Goal: Communication & Community: Connect with others

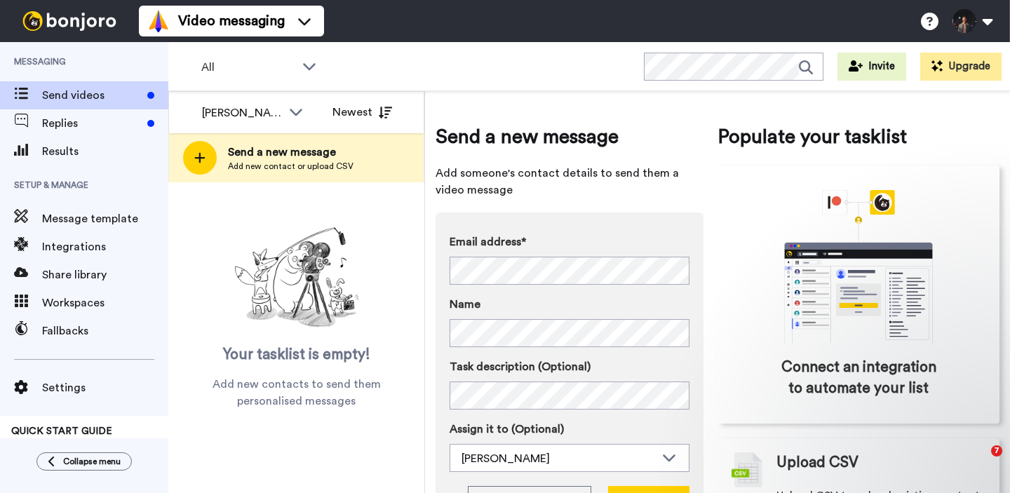
click at [355, 167] on div "Send a new message Add new contact or upload CSV" at bounding box center [296, 157] width 255 height 49
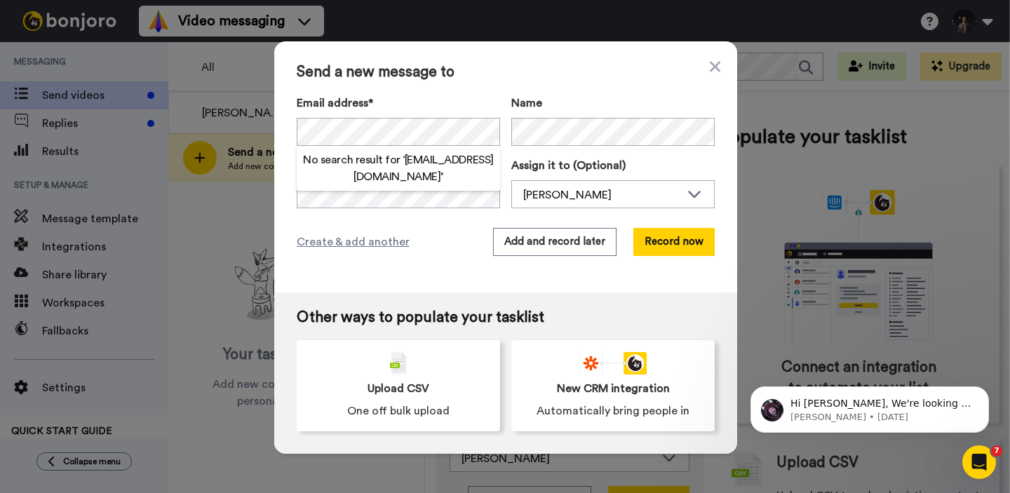
click at [641, 276] on div "Send a new message to Email address* No search result for ‘ [EMAIL_ADDRESS][DOM…" at bounding box center [505, 166] width 463 height 251
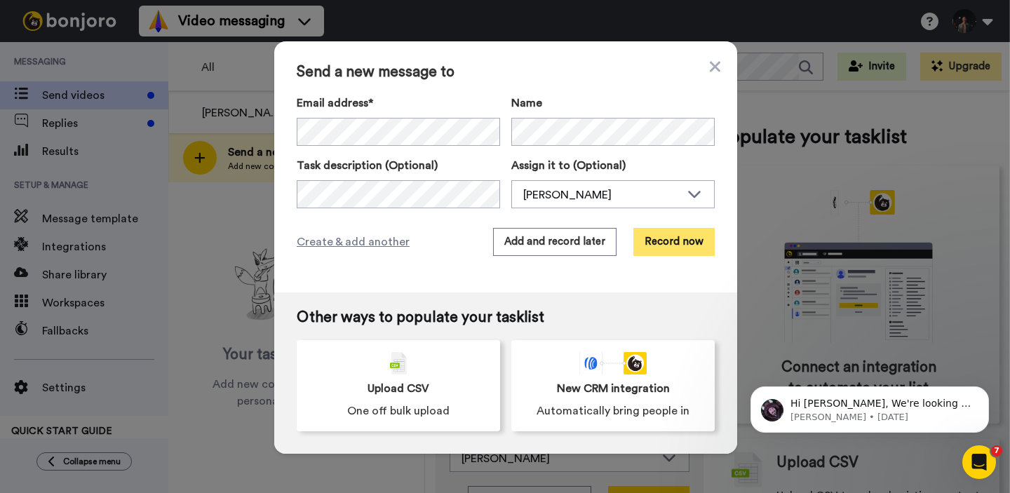
click at [669, 245] on button "Record now" at bounding box center [673, 242] width 81 height 28
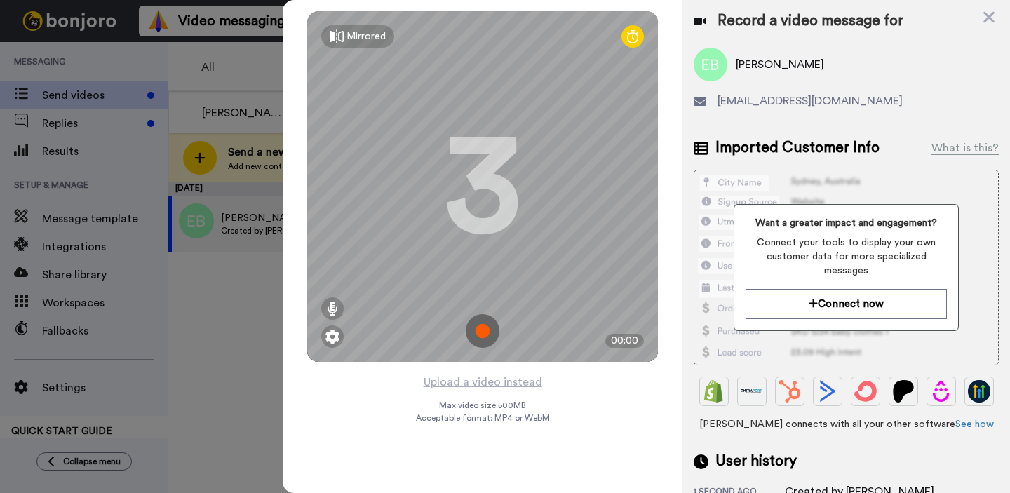
scroll to position [86, 0]
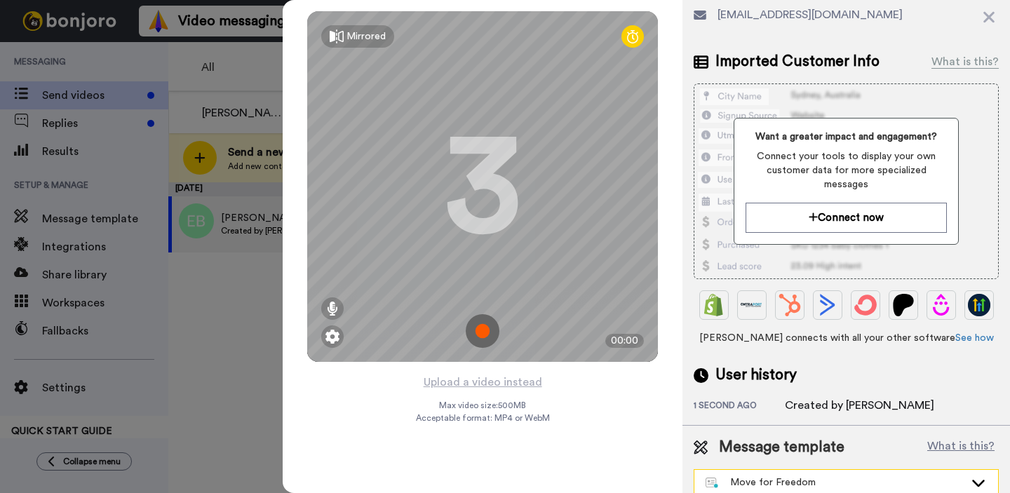
click at [806, 475] on div "Move for Freedom" at bounding box center [835, 482] width 259 height 14
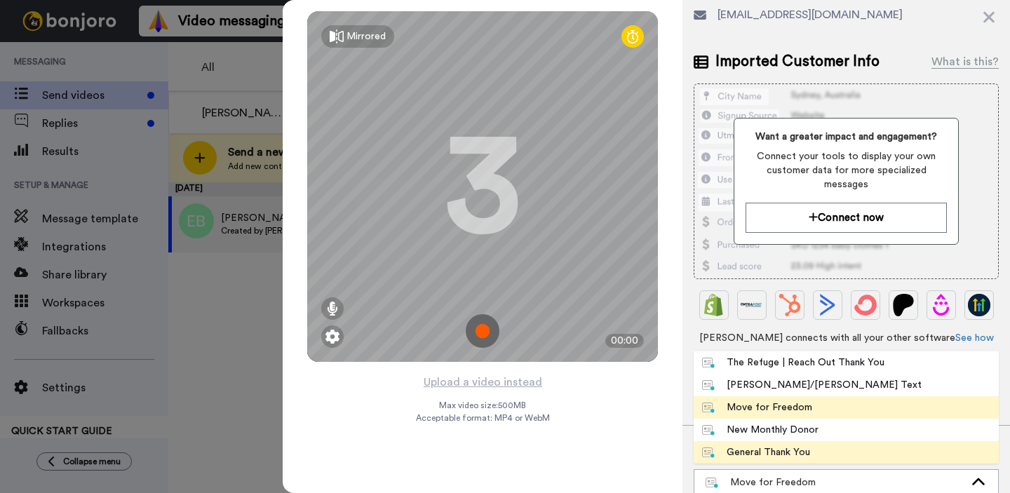
click at [809, 447] on li "General Thank You" at bounding box center [846, 452] width 305 height 22
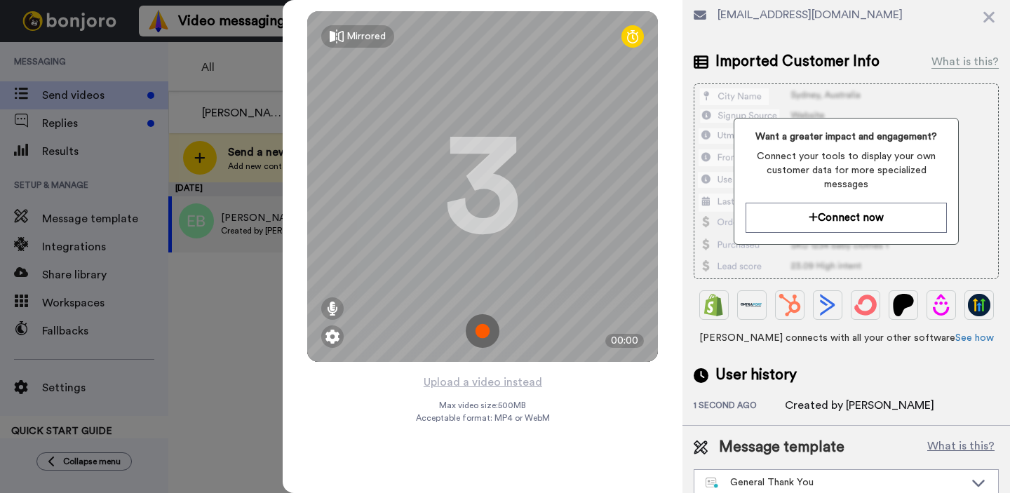
click at [488, 318] on img at bounding box center [483, 331] width 34 height 34
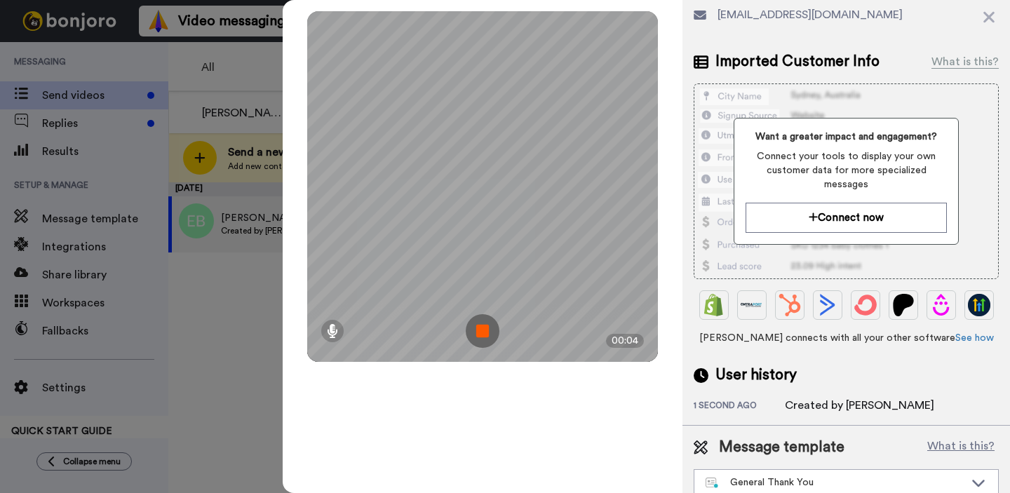
click at [486, 321] on img at bounding box center [483, 331] width 34 height 34
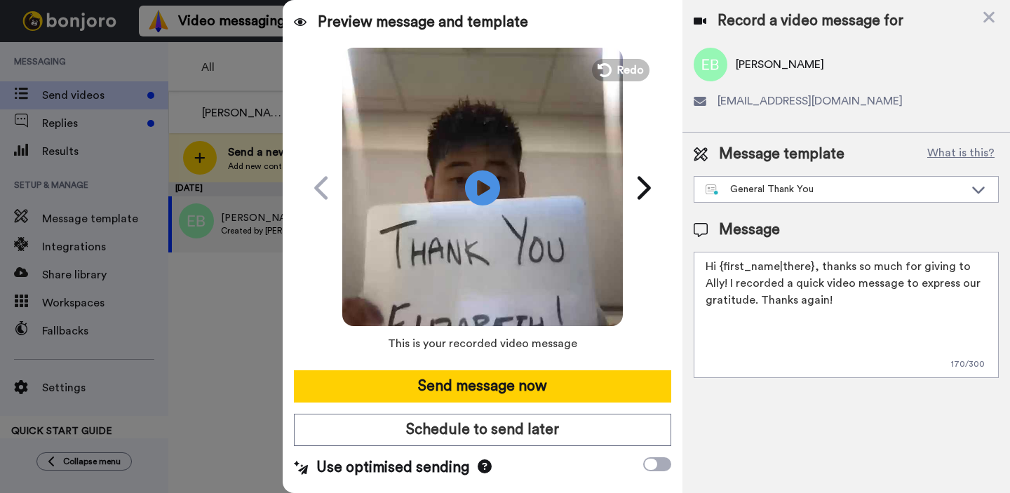
scroll to position [0, 0]
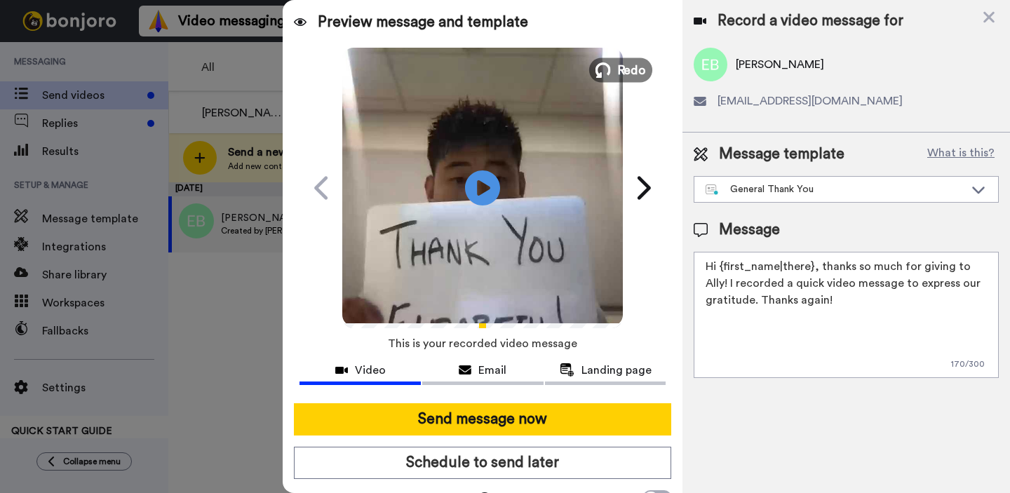
click at [622, 74] on span "Redo" at bounding box center [631, 69] width 29 height 18
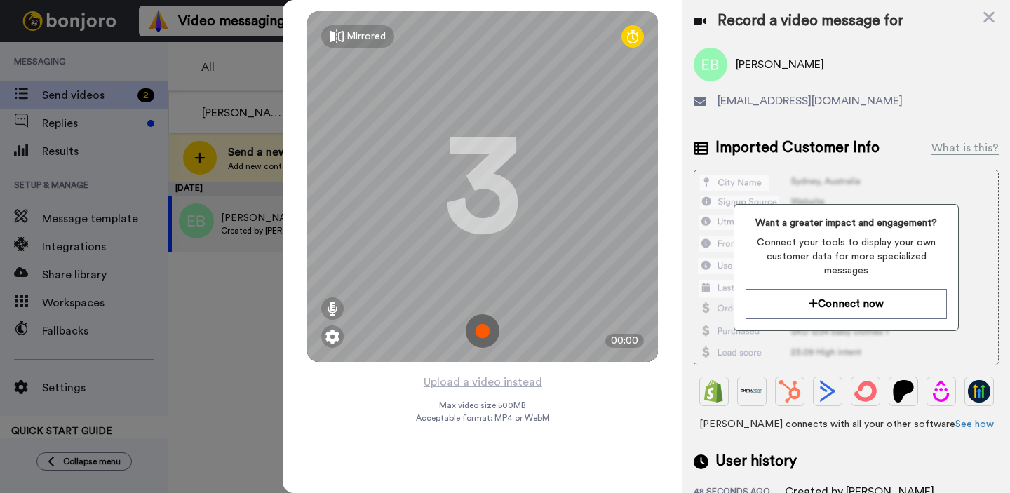
click at [493, 316] on img at bounding box center [483, 331] width 34 height 34
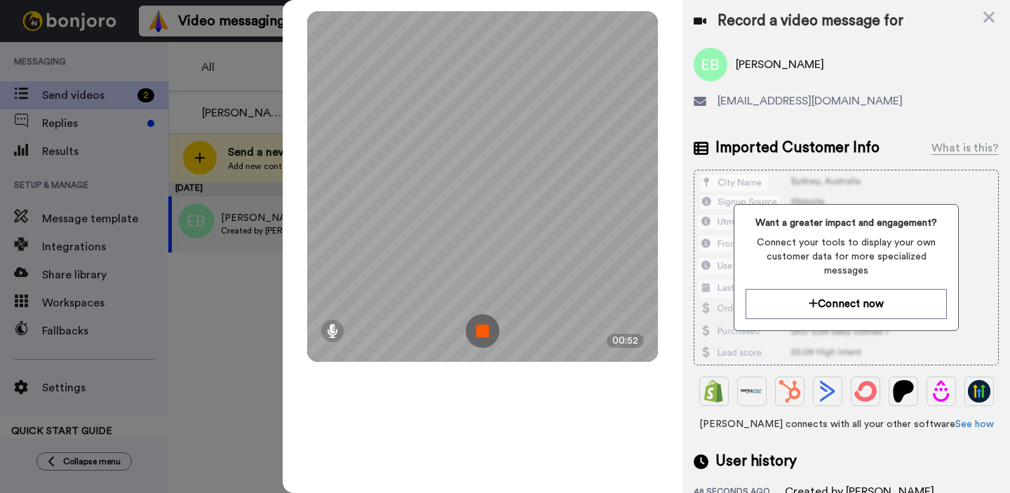
click at [485, 335] on img at bounding box center [483, 331] width 34 height 34
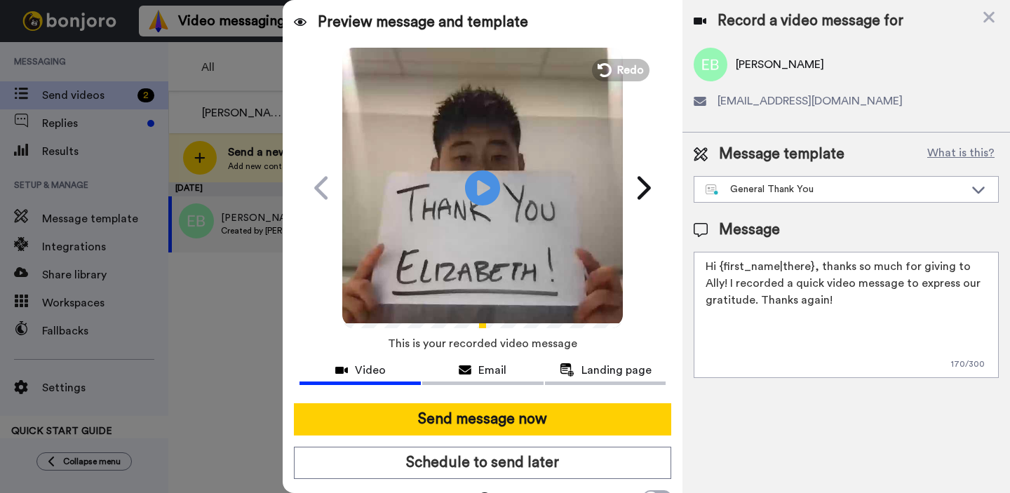
click at [492, 183] on icon at bounding box center [482, 187] width 35 height 35
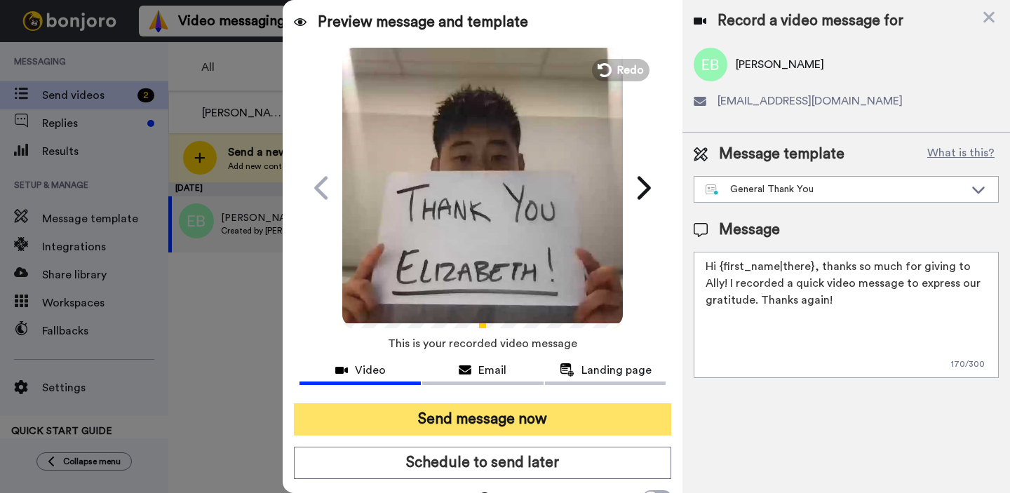
click at [613, 417] on button "Send message now" at bounding box center [482, 419] width 377 height 32
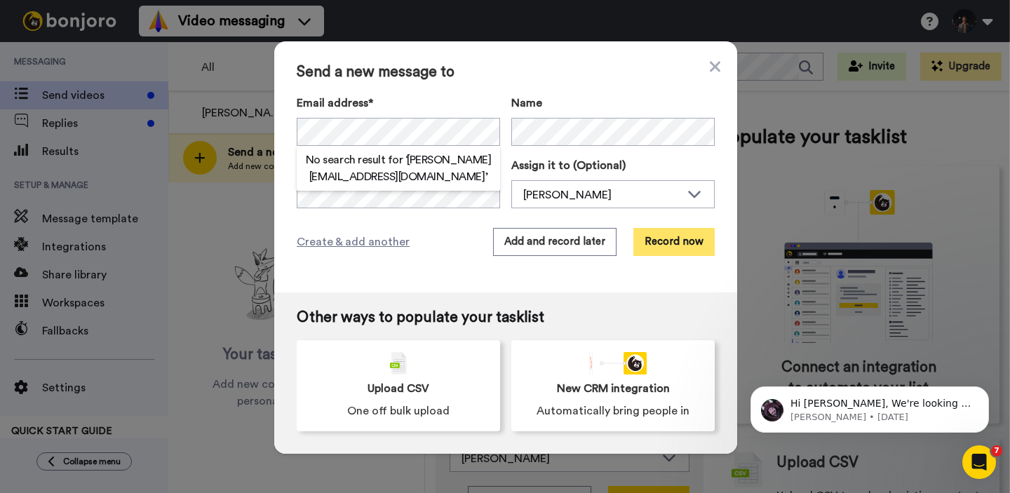
click at [687, 246] on button "Record now" at bounding box center [673, 242] width 81 height 28
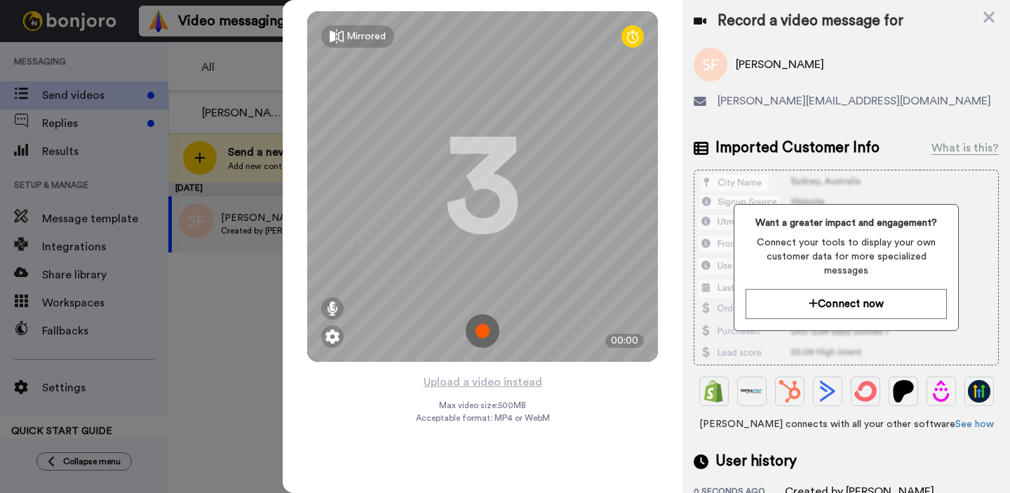
click at [494, 328] on img at bounding box center [483, 331] width 34 height 34
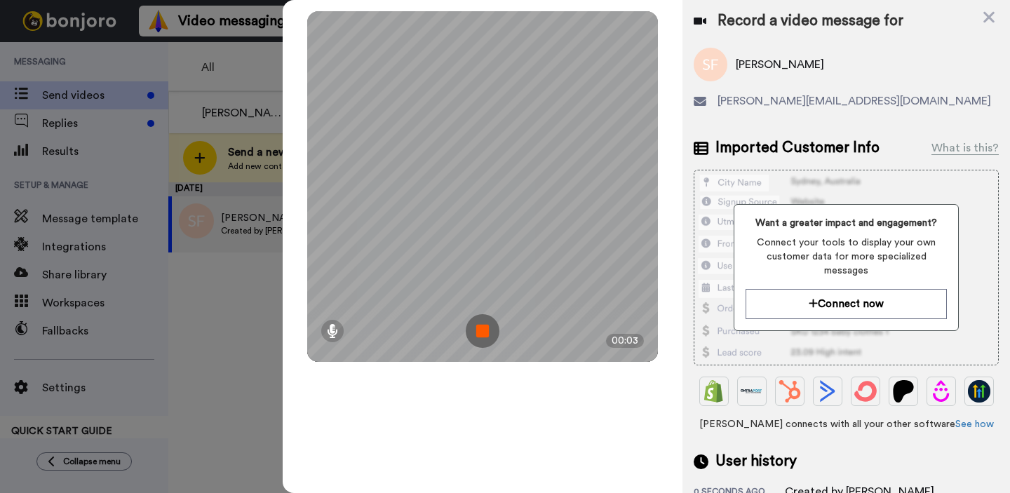
click at [488, 336] on img at bounding box center [483, 331] width 34 height 34
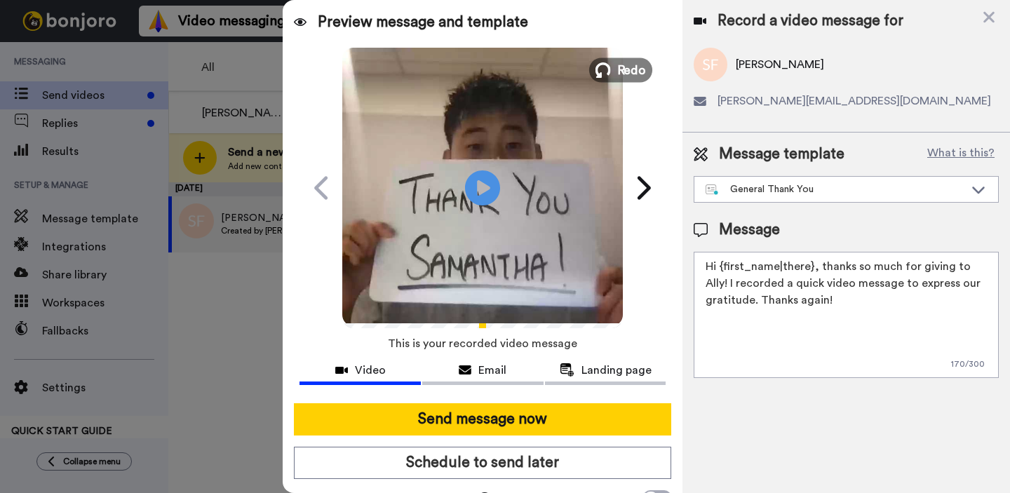
click at [626, 69] on span "Redo" at bounding box center [631, 69] width 29 height 18
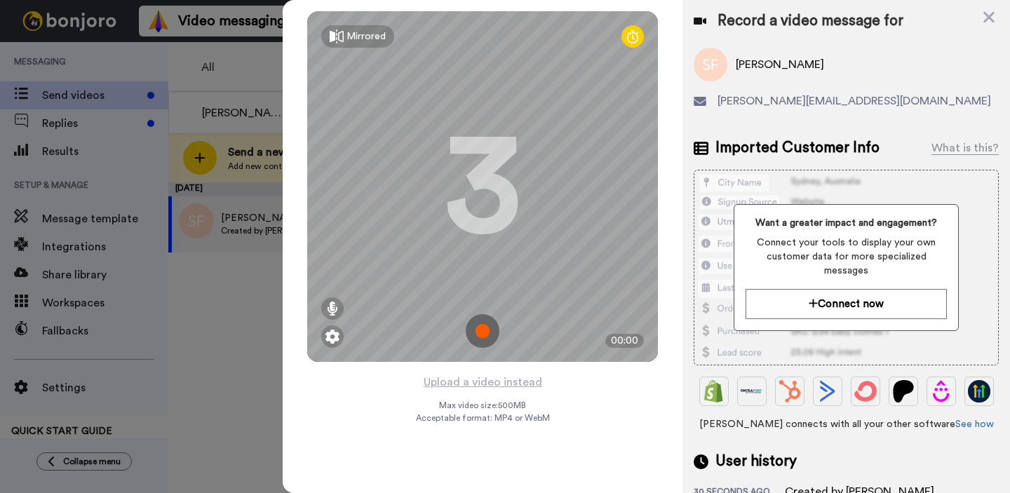
click at [485, 335] on img at bounding box center [483, 331] width 34 height 34
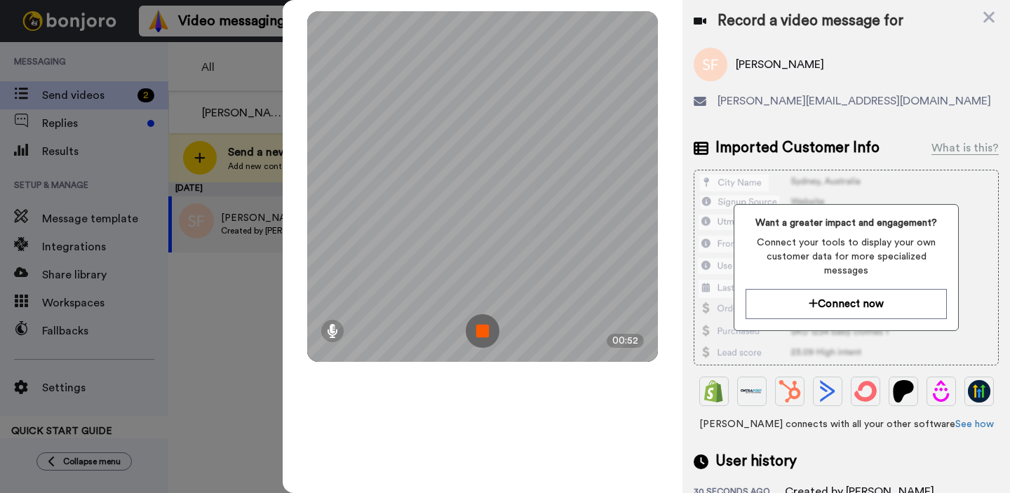
click at [480, 325] on img at bounding box center [483, 331] width 34 height 34
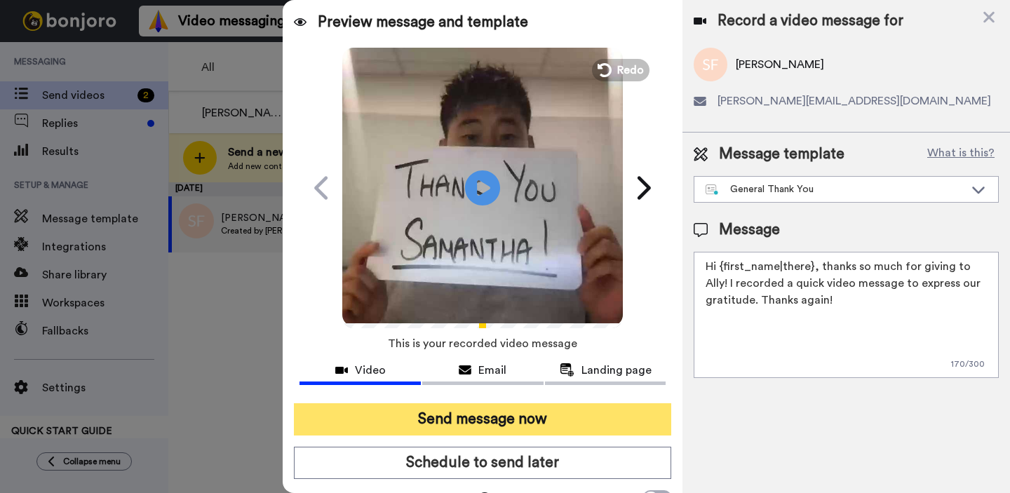
click at [489, 414] on button "Send message now" at bounding box center [482, 419] width 377 height 32
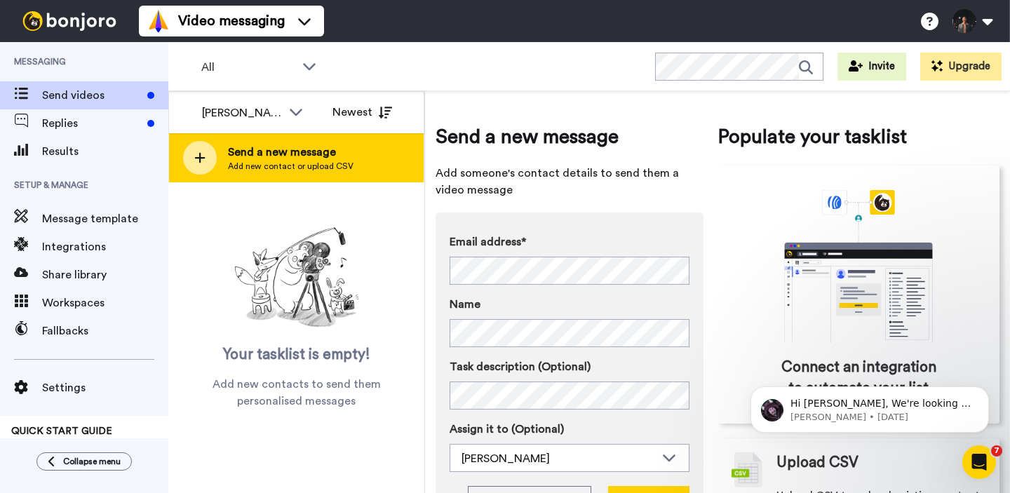
click at [348, 156] on span "Send a new message" at bounding box center [291, 152] width 126 height 17
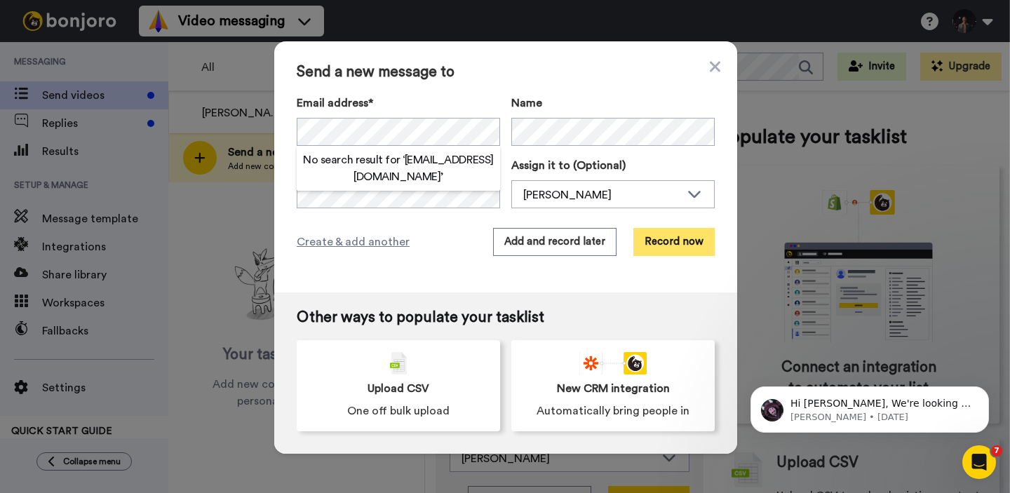
click at [661, 238] on button "Record now" at bounding box center [673, 242] width 81 height 28
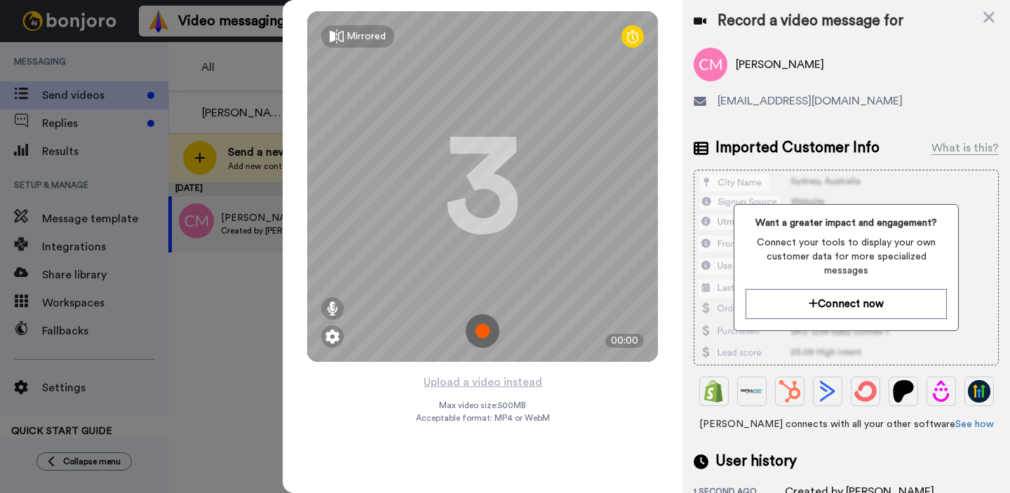
click at [494, 319] on img at bounding box center [483, 331] width 34 height 34
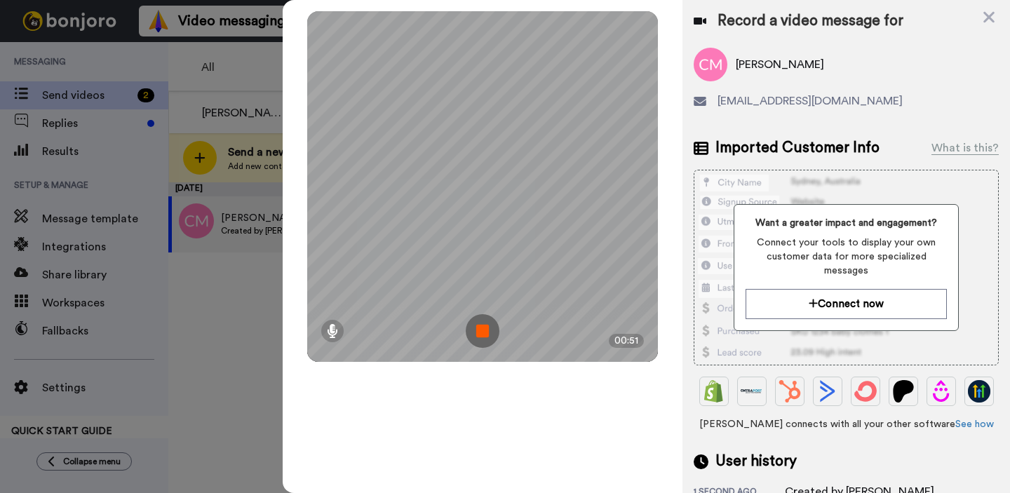
click at [480, 337] on img at bounding box center [483, 331] width 34 height 34
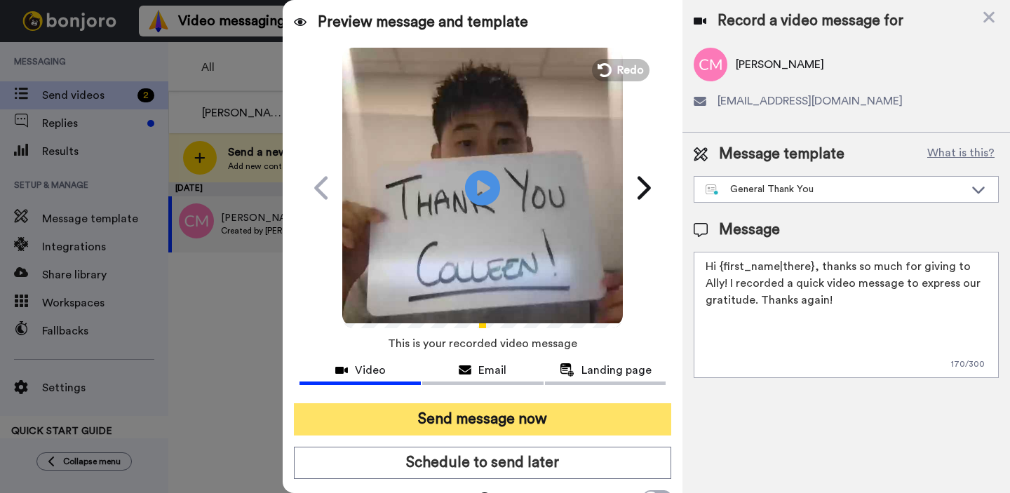
click at [484, 428] on button "Send message now" at bounding box center [482, 419] width 377 height 32
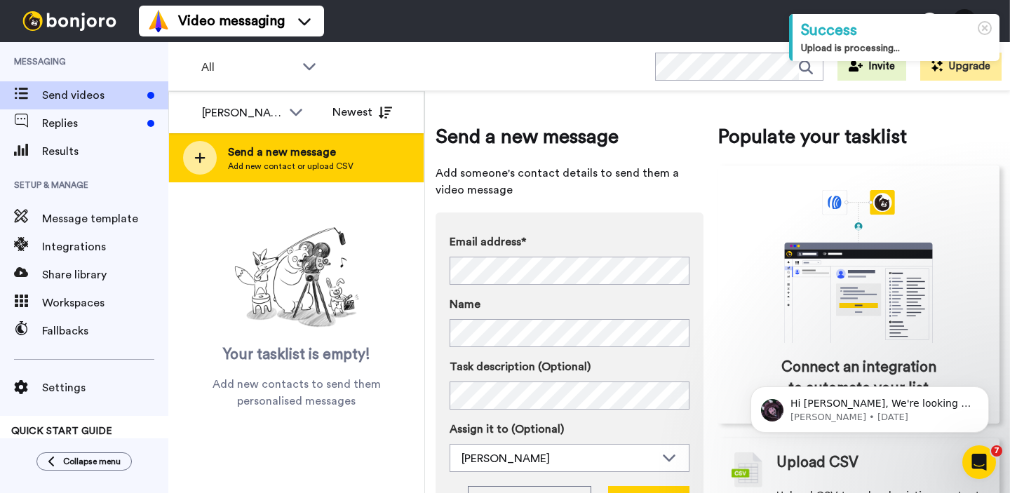
click at [279, 168] on span "Add new contact or upload CSV" at bounding box center [291, 166] width 126 height 11
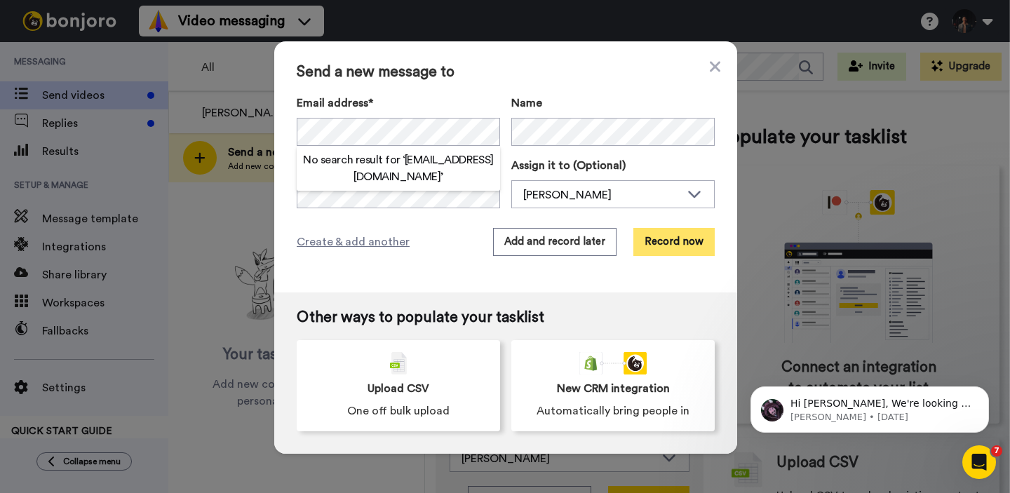
click at [684, 246] on button "Record now" at bounding box center [673, 242] width 81 height 28
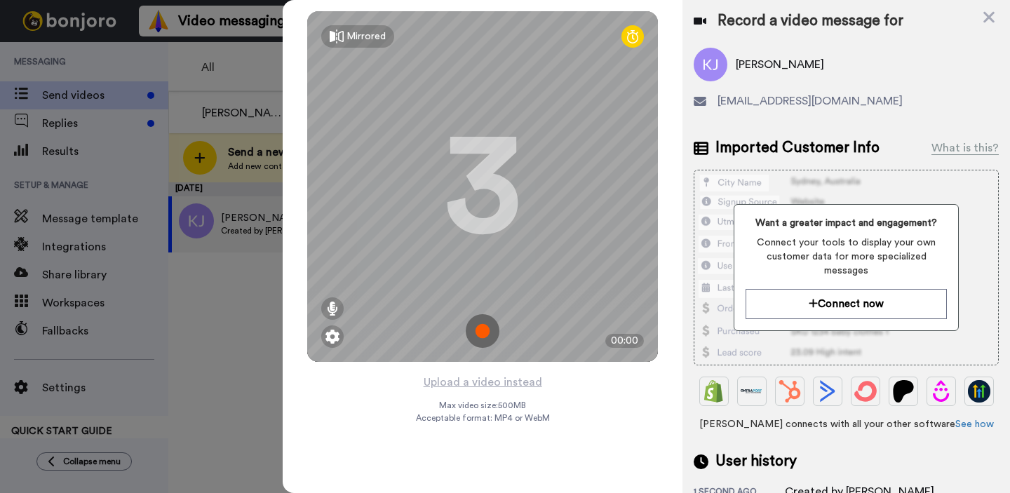
click at [487, 330] on img at bounding box center [483, 331] width 34 height 34
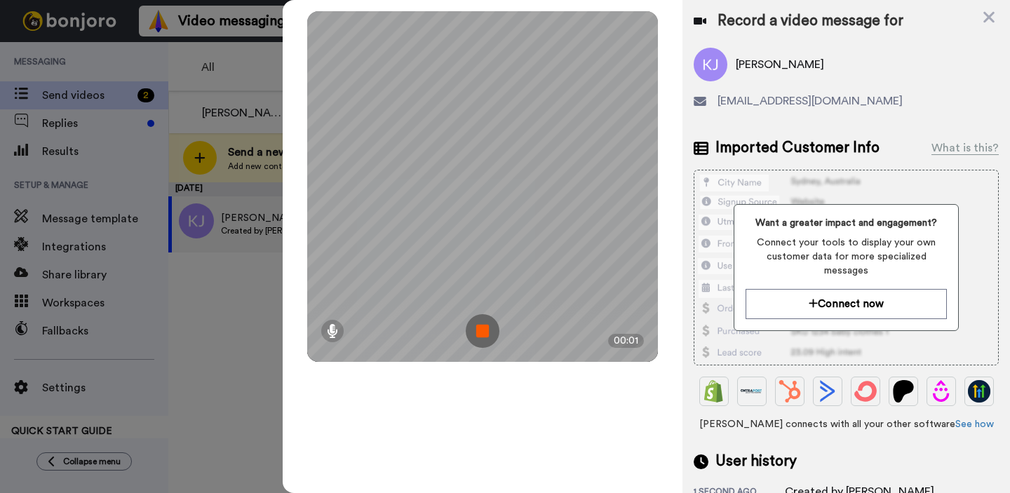
click at [487, 330] on img at bounding box center [483, 331] width 34 height 34
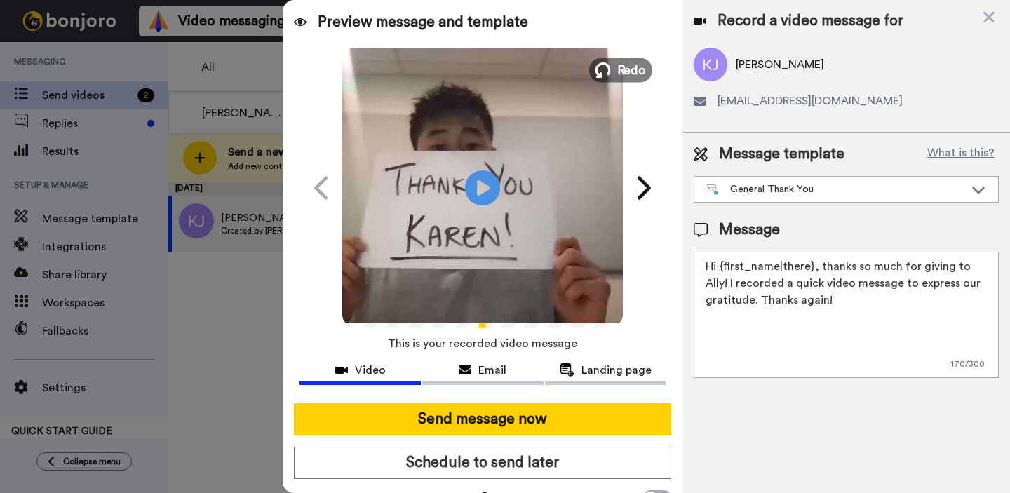
click at [637, 75] on span "Redo" at bounding box center [631, 69] width 29 height 18
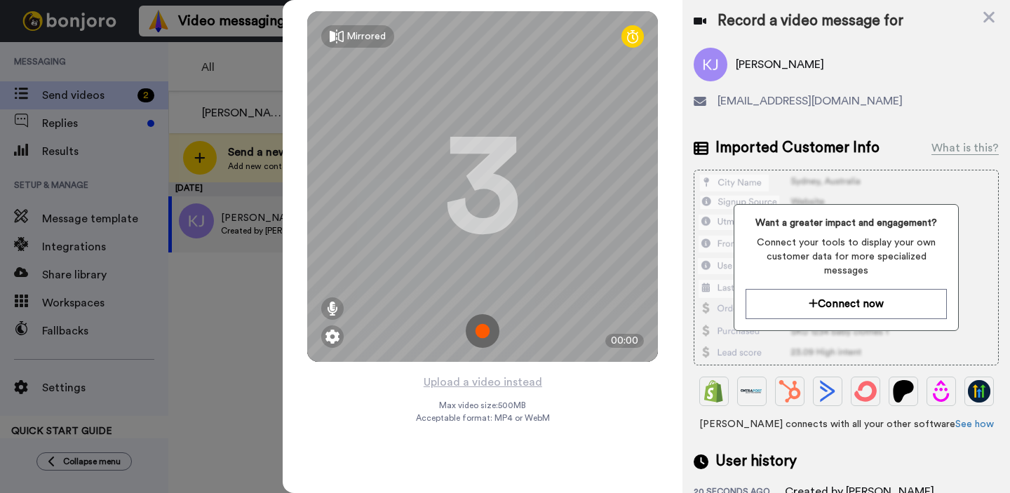
click at [485, 332] on img at bounding box center [483, 331] width 34 height 34
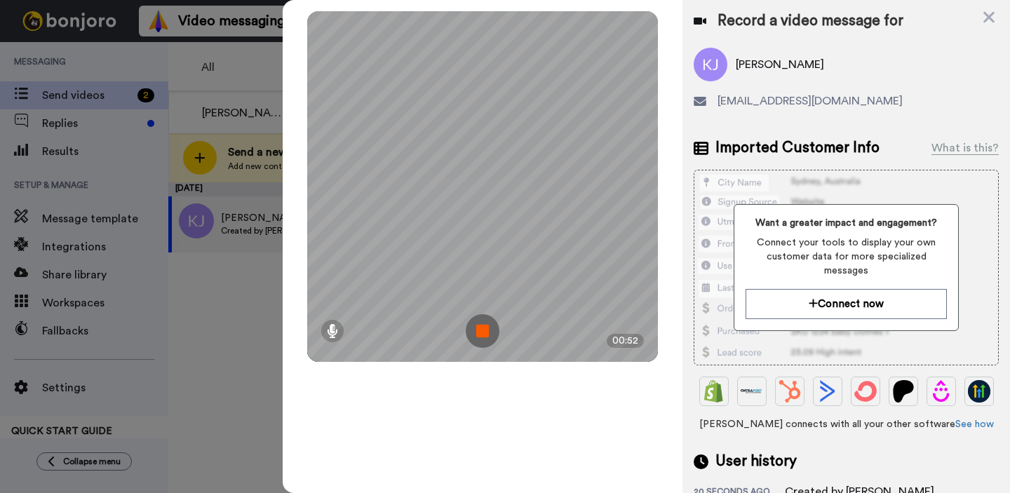
click at [485, 332] on img at bounding box center [483, 331] width 34 height 34
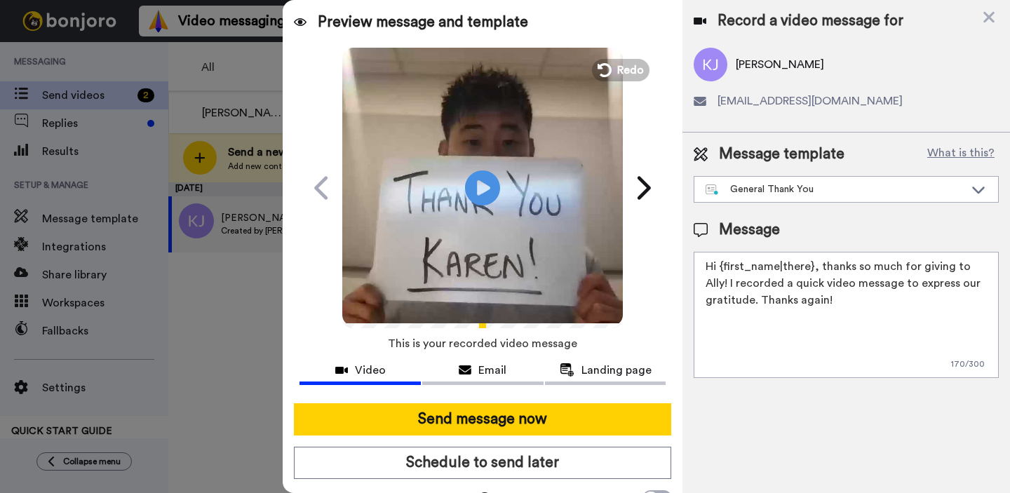
click at [461, 266] on video at bounding box center [482, 186] width 281 height 281
click at [504, 220] on video at bounding box center [482, 186] width 281 height 281
click at [565, 329] on span "This is your recorded video message" at bounding box center [482, 343] width 189 height 31
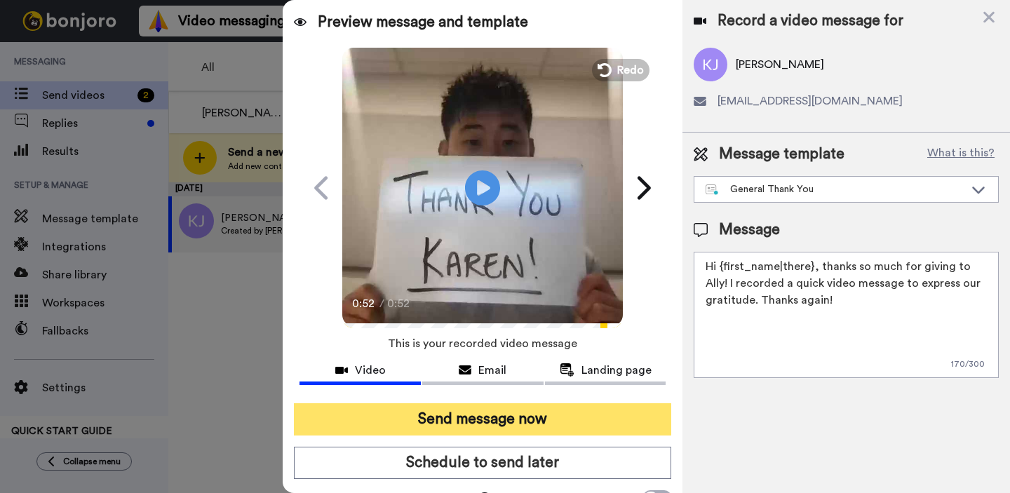
click at [498, 421] on button "Send message now" at bounding box center [482, 419] width 377 height 32
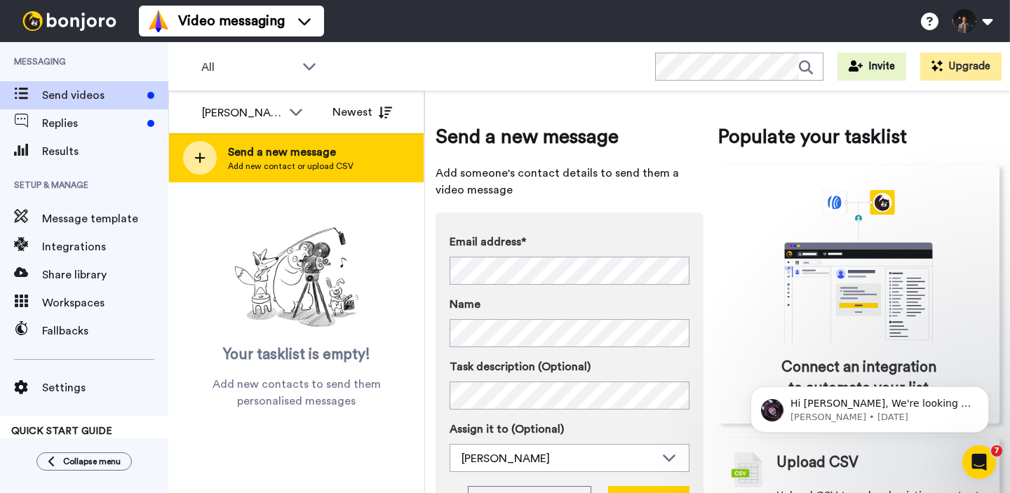
click at [335, 176] on div "Send a new message Add new contact or upload CSV" at bounding box center [296, 157] width 255 height 49
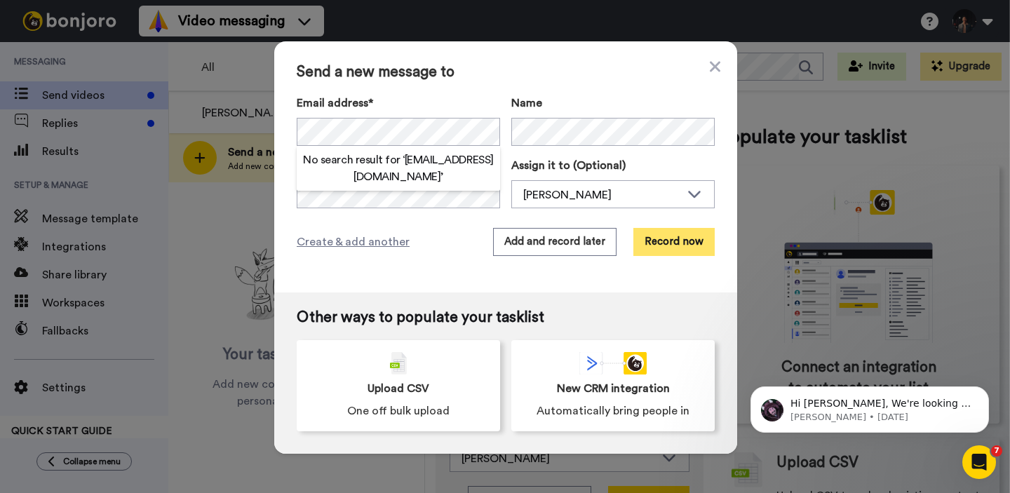
click at [649, 243] on button "Record now" at bounding box center [673, 242] width 81 height 28
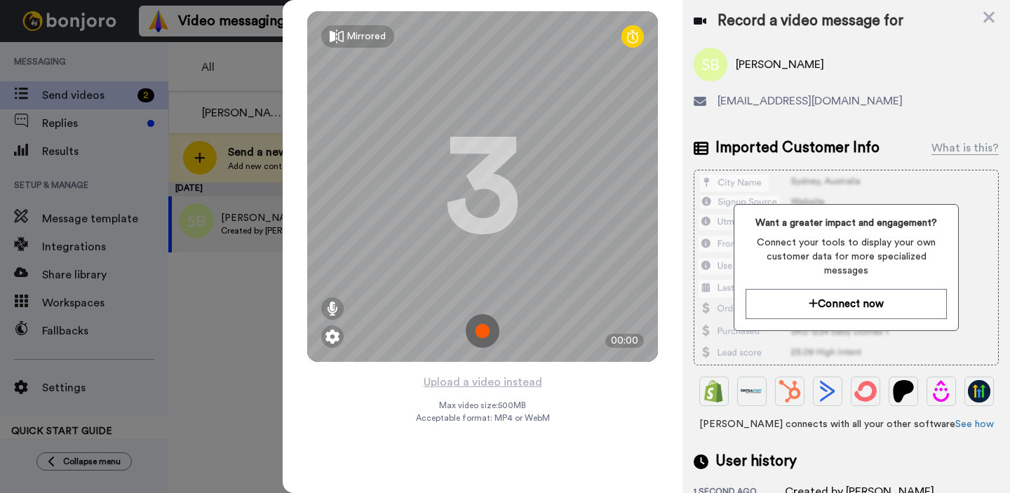
click at [487, 334] on img at bounding box center [483, 331] width 34 height 34
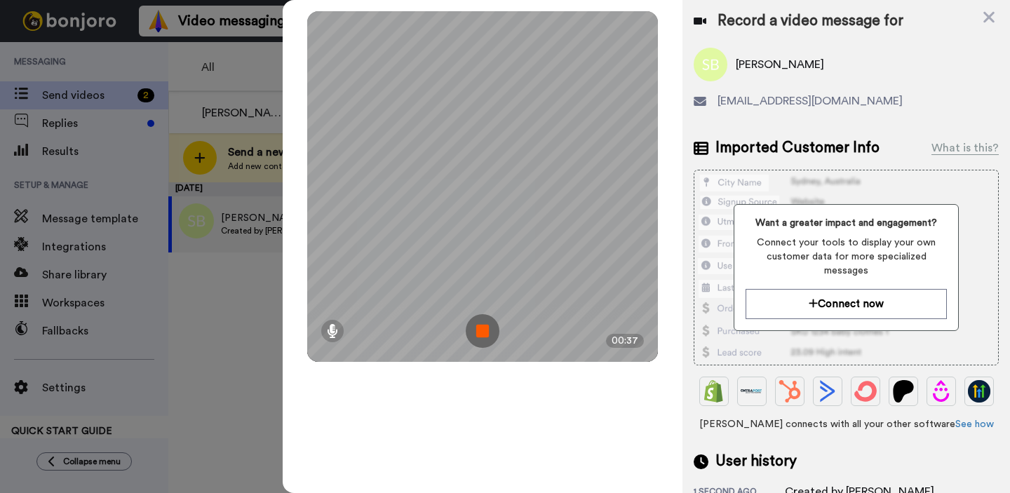
click at [487, 334] on img at bounding box center [483, 331] width 34 height 34
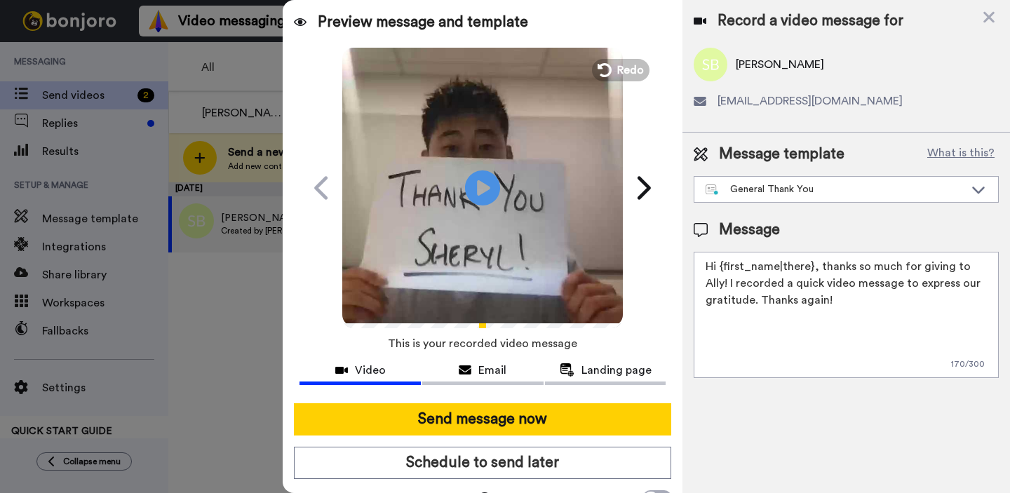
click at [599, 76] on icon at bounding box center [605, 70] width 14 height 14
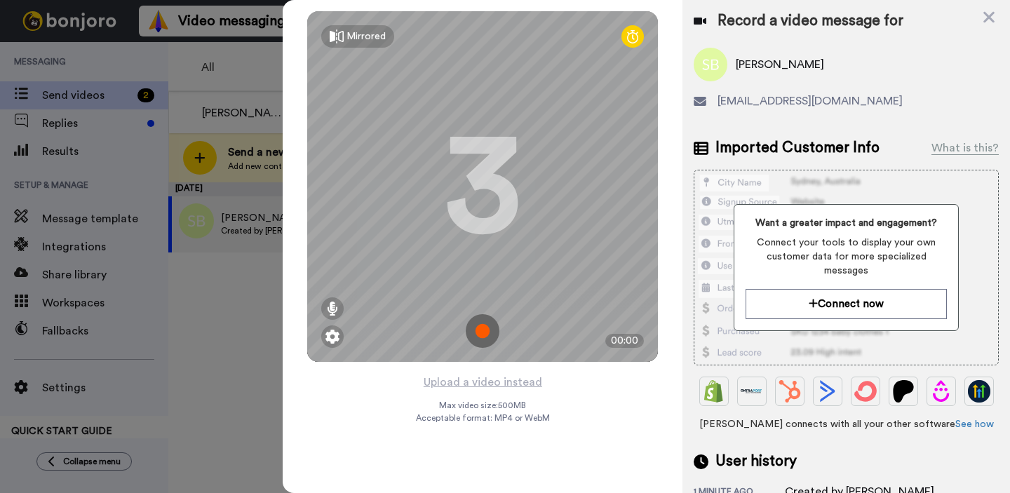
click at [491, 327] on img at bounding box center [483, 331] width 34 height 34
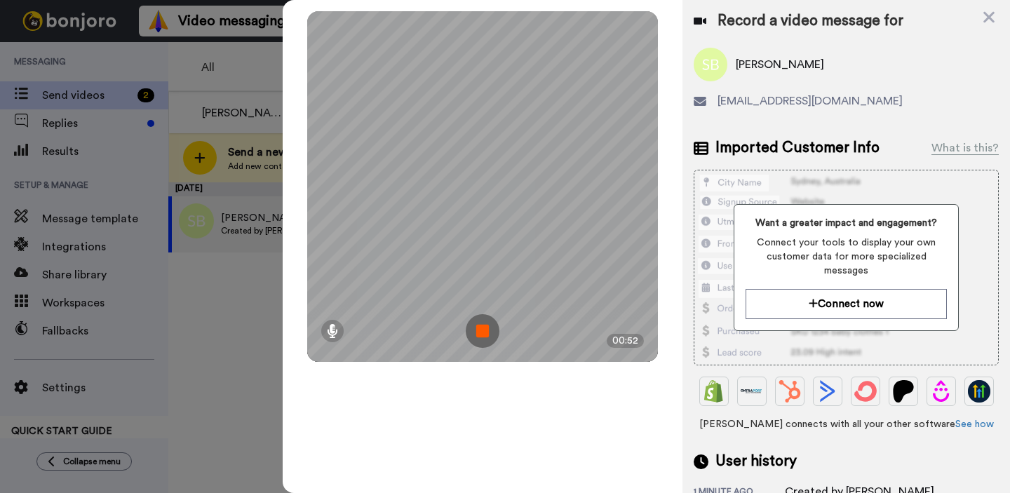
click at [490, 336] on img at bounding box center [483, 331] width 34 height 34
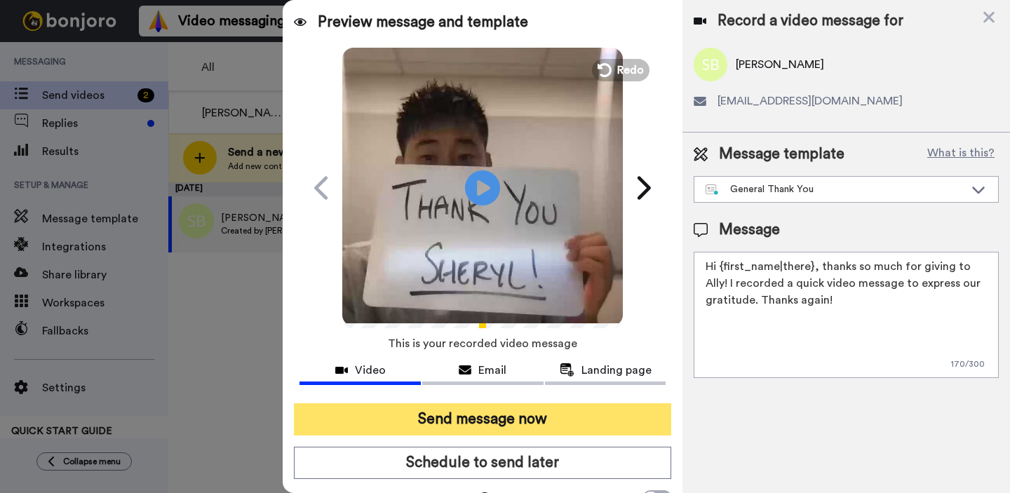
click at [532, 418] on button "Send message now" at bounding box center [482, 419] width 377 height 32
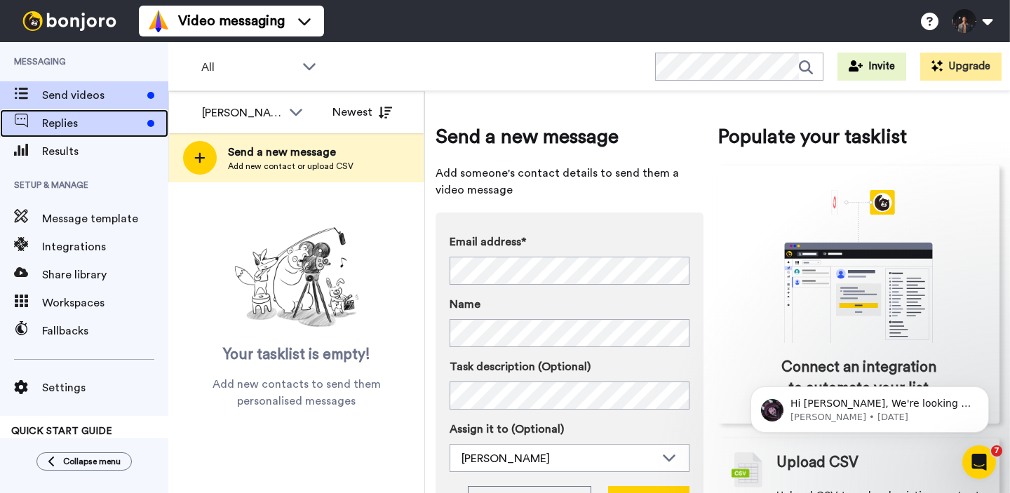
click at [106, 129] on span "Replies" at bounding box center [92, 123] width 100 height 17
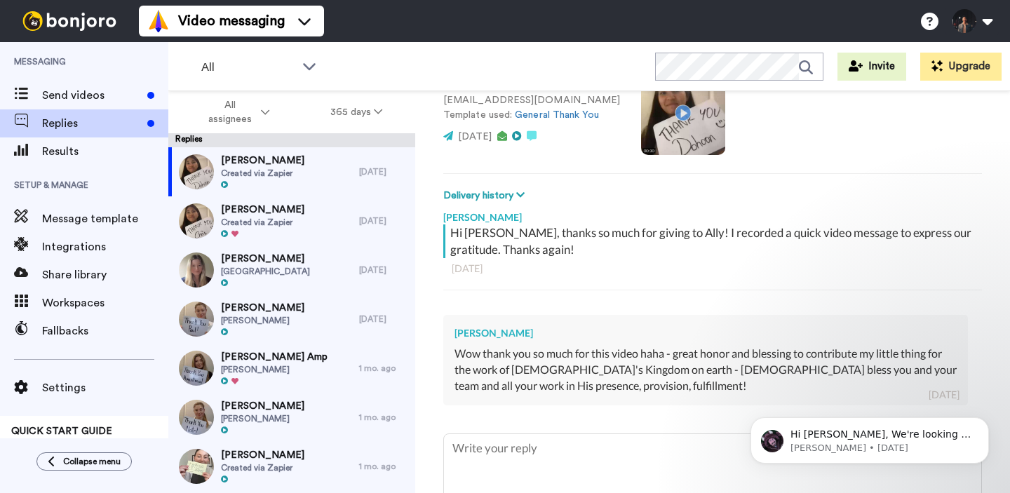
scroll to position [131, 0]
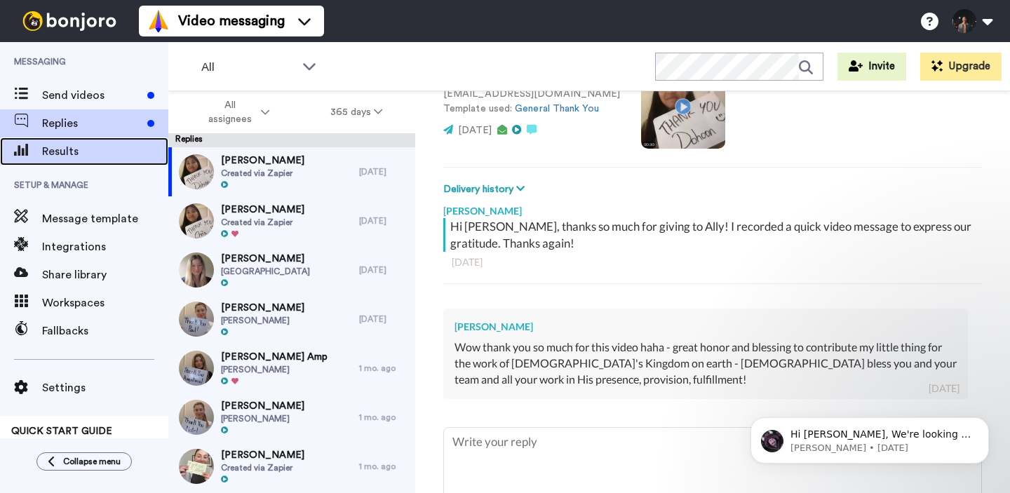
click at [93, 149] on span "Results" at bounding box center [105, 151] width 126 height 17
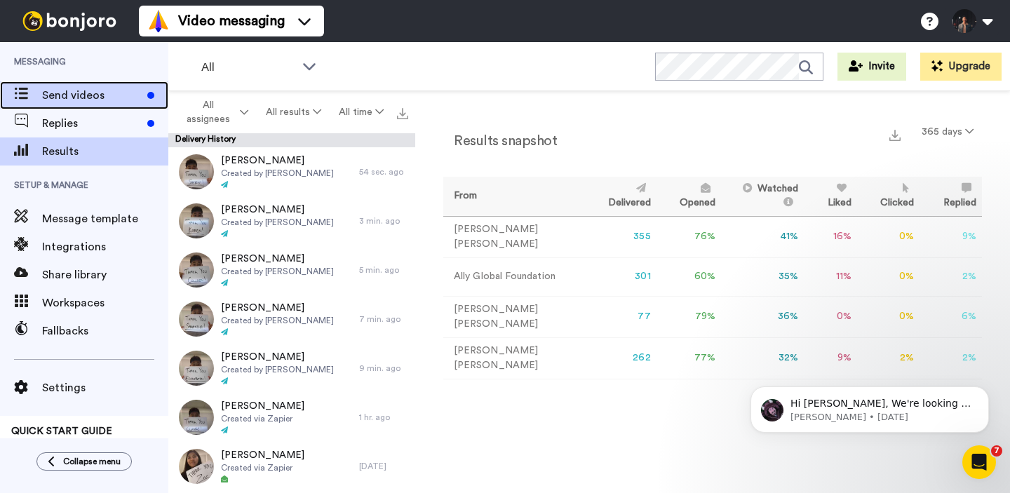
click at [119, 95] on span "Send videos" at bounding box center [92, 95] width 100 height 17
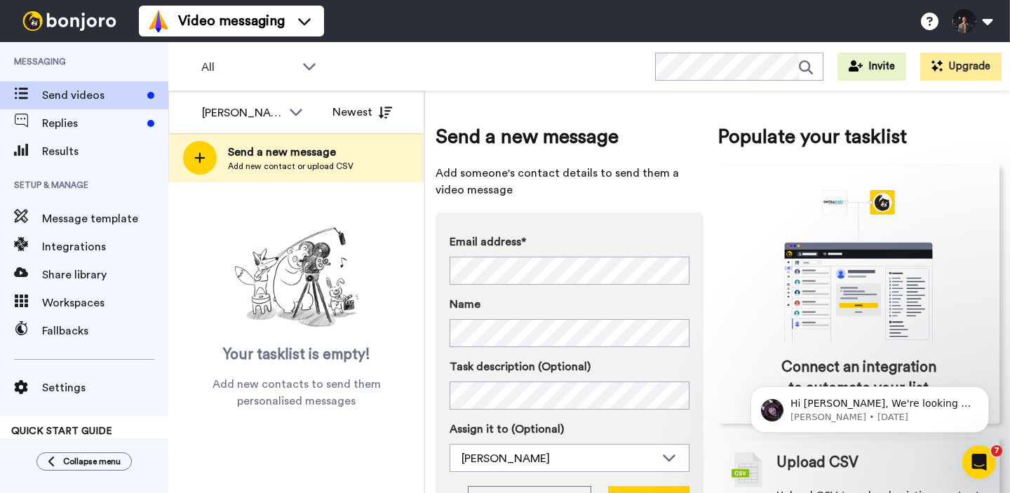
click at [338, 184] on div "Your tasklist is empty! Add new contacts to send them personalised messages" at bounding box center [296, 295] width 256 height 227
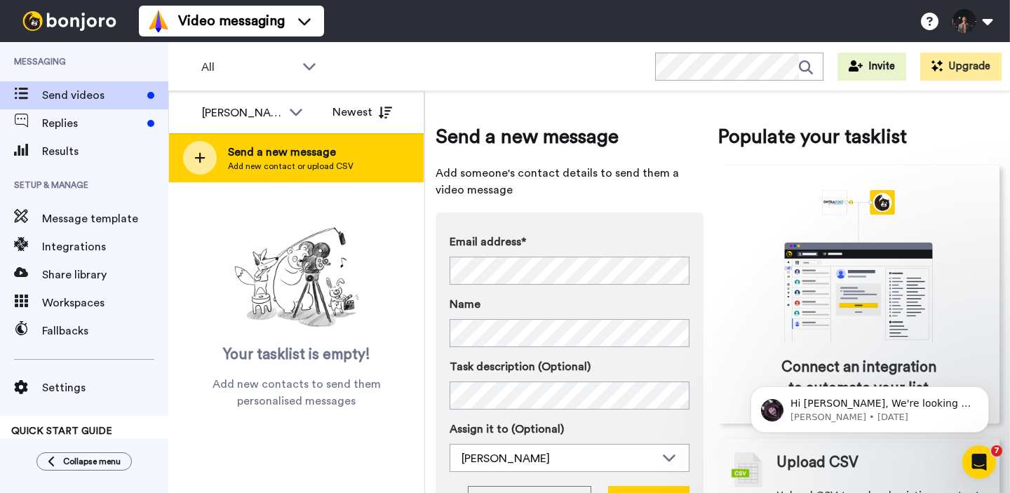
click at [345, 165] on span "Add new contact or upload CSV" at bounding box center [291, 166] width 126 height 11
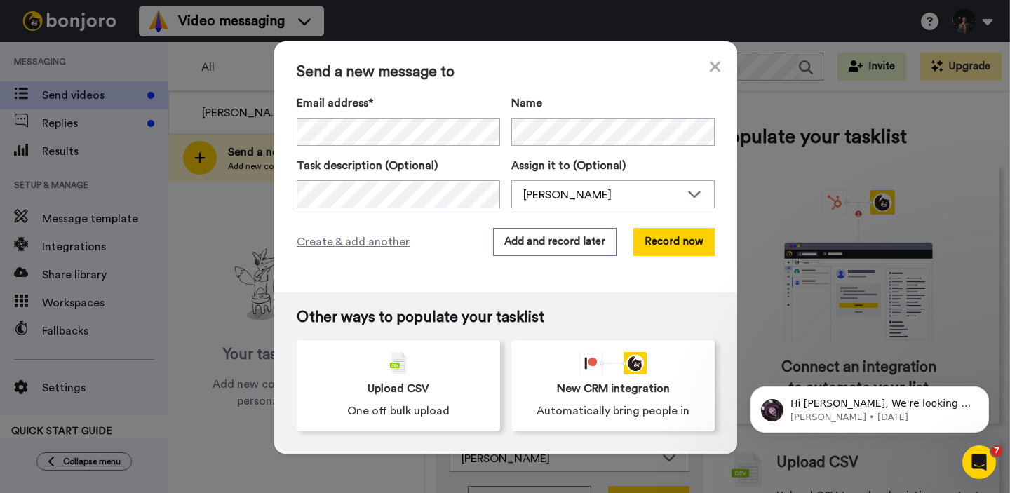
click at [445, 146] on div "Email address* Sheryl Bauman <whimsywood1@gmail.com> Karen Johnston <karenjohns…" at bounding box center [506, 152] width 418 height 114
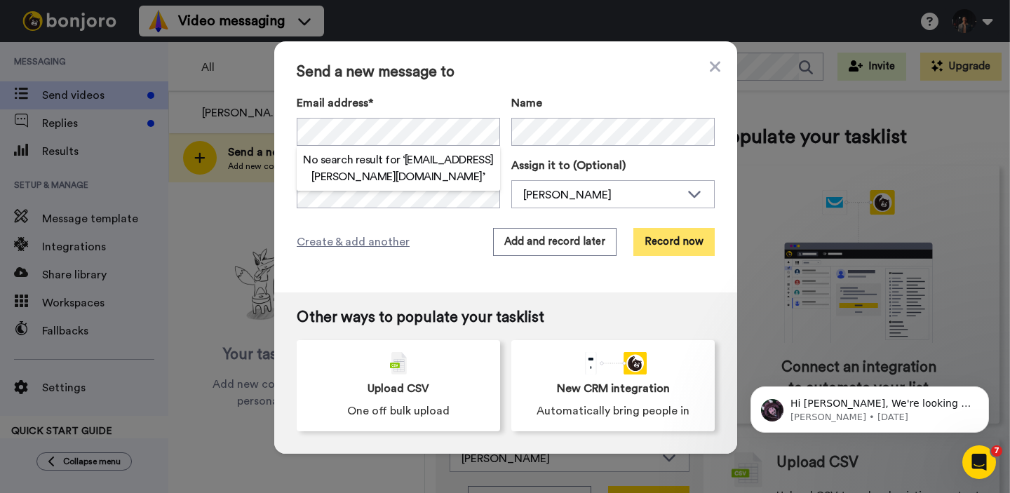
click at [673, 246] on button "Record now" at bounding box center [673, 242] width 81 height 28
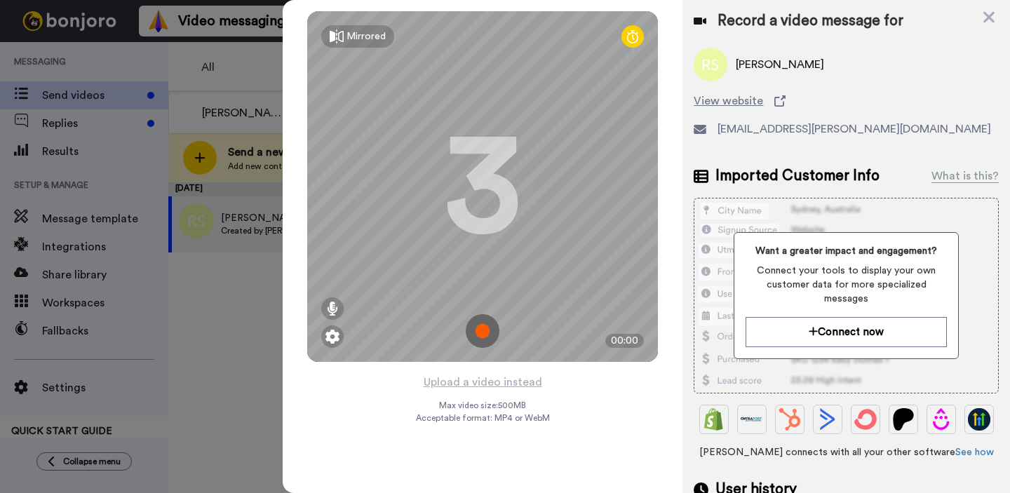
click at [478, 336] on img at bounding box center [483, 331] width 34 height 34
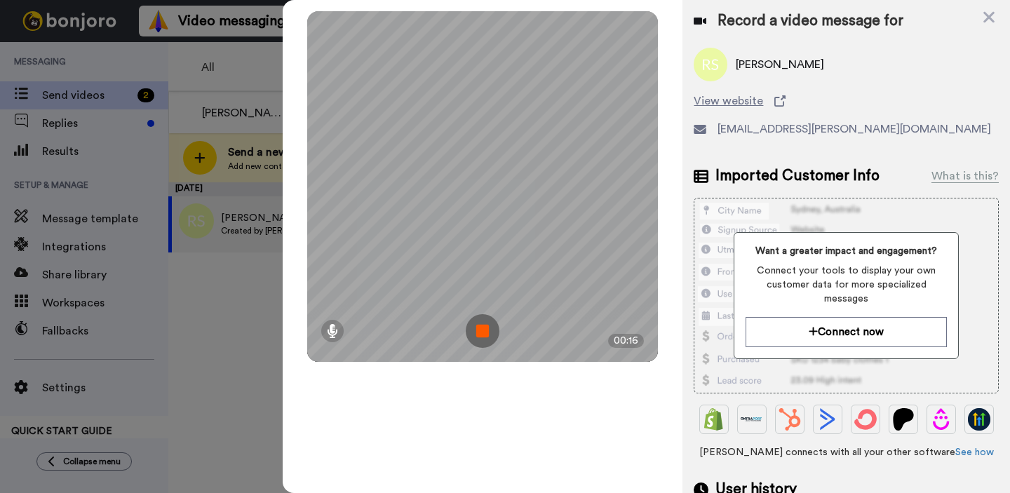
click at [476, 327] on img at bounding box center [483, 331] width 34 height 34
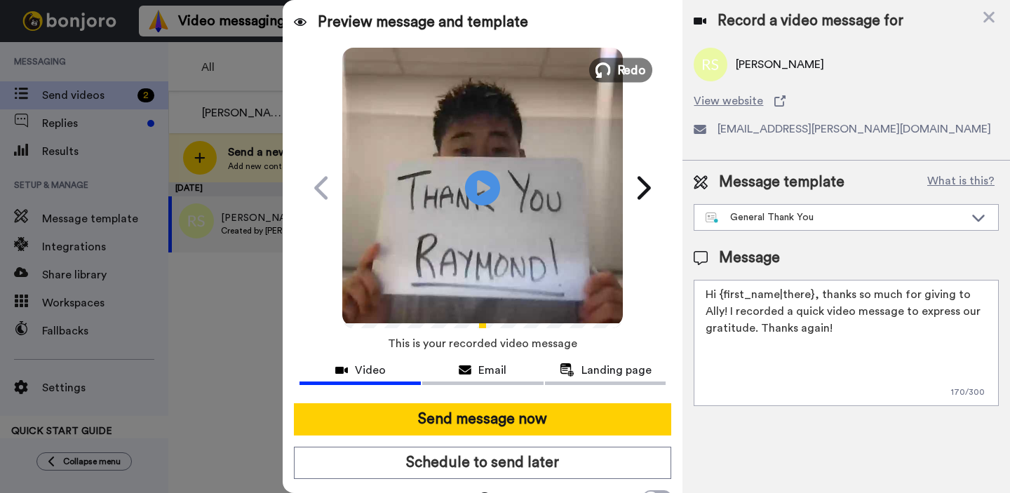
click at [628, 67] on span "Redo" at bounding box center [631, 69] width 29 height 18
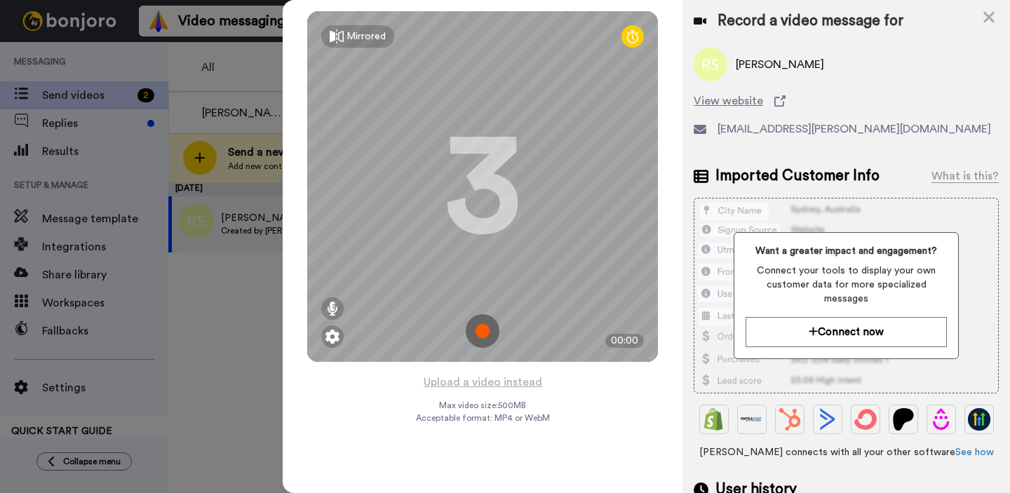
click at [485, 335] on img at bounding box center [483, 331] width 34 height 34
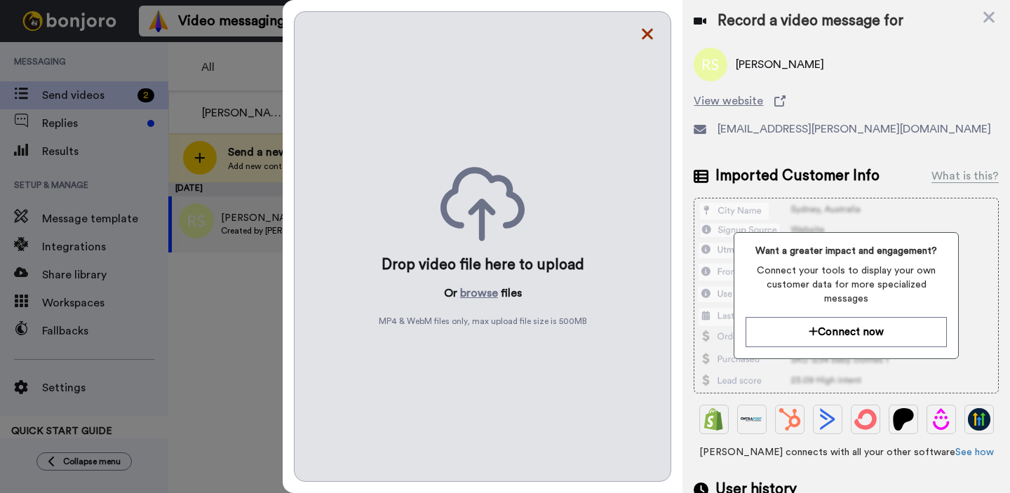
click at [650, 32] on icon at bounding box center [647, 34] width 14 height 18
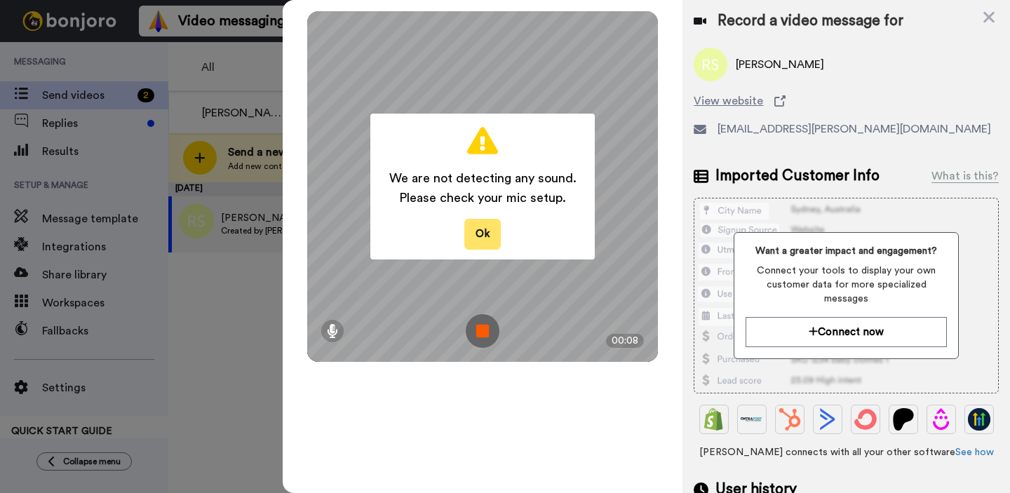
click at [492, 243] on button "Ok" at bounding box center [482, 234] width 36 height 30
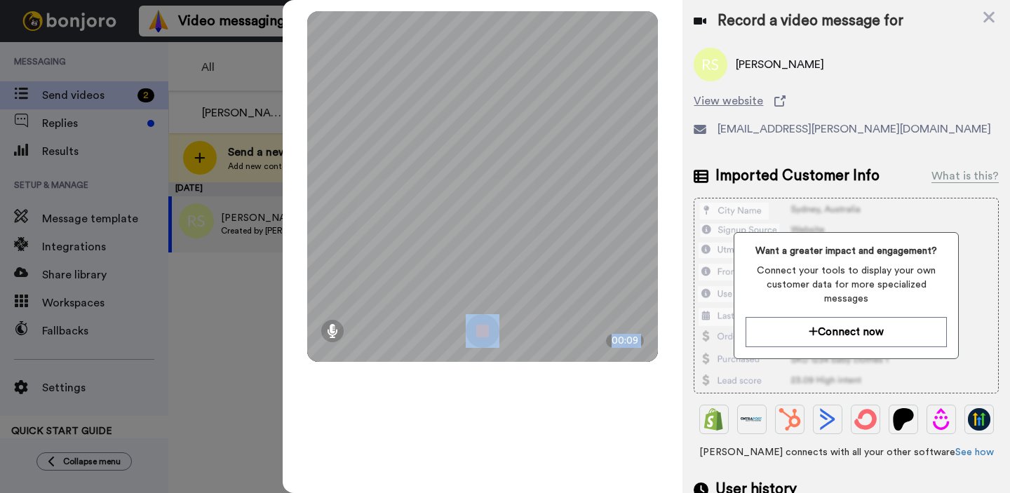
click at [491, 332] on img at bounding box center [483, 331] width 34 height 34
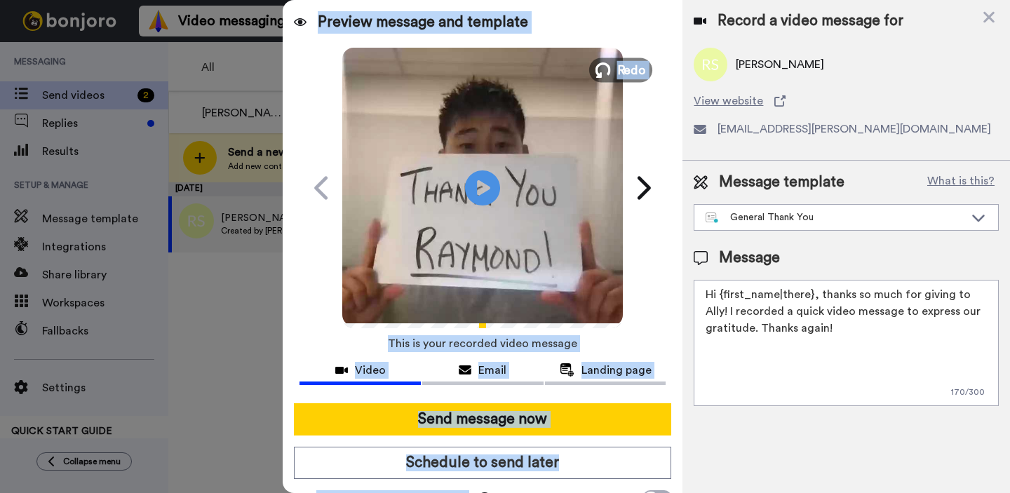
click at [609, 71] on icon at bounding box center [602, 69] width 15 height 15
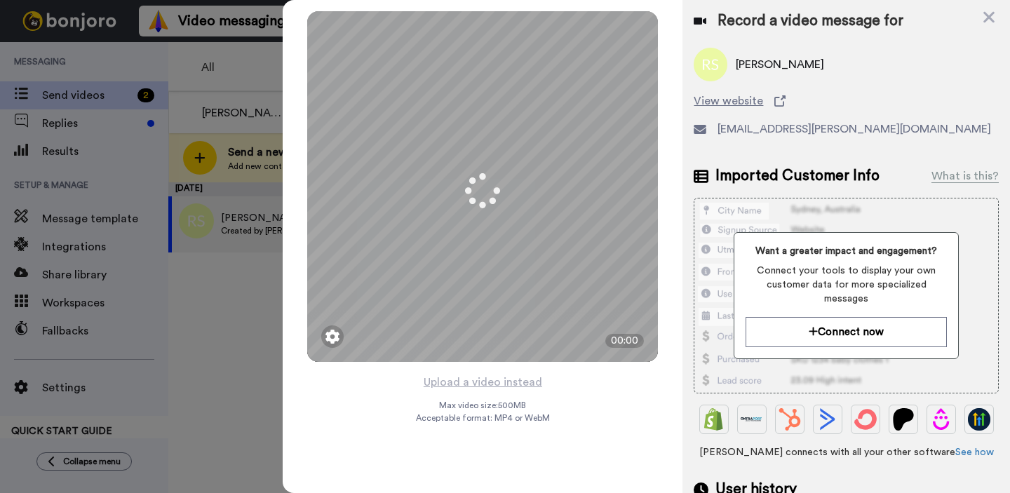
click at [612, 398] on div "Mirrored Redo 3 00:00 Upload a video instead Max video size: 500 MB Acceptable …" at bounding box center [483, 246] width 400 height 493
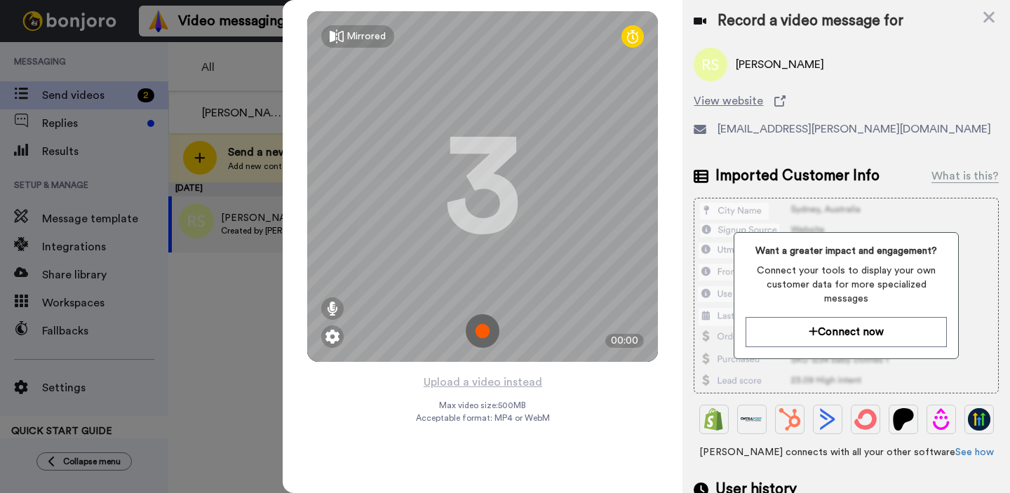
click at [476, 339] on img at bounding box center [483, 331] width 34 height 34
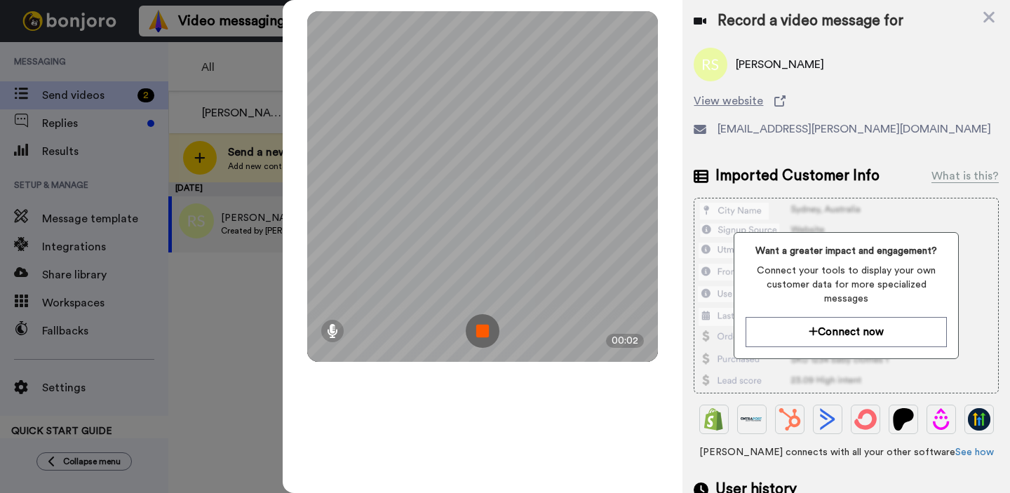
click at [476, 339] on img at bounding box center [483, 331] width 34 height 34
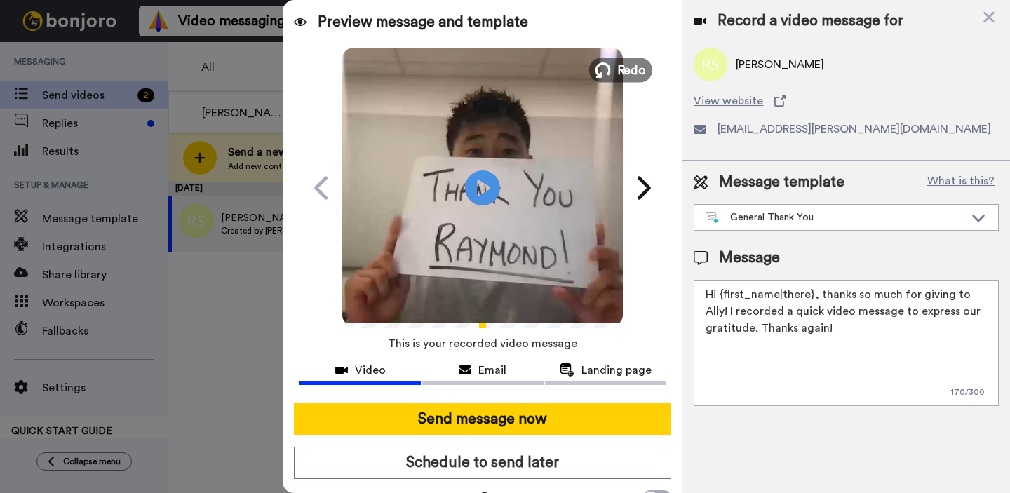
click at [612, 72] on button "Redo" at bounding box center [620, 70] width 63 height 25
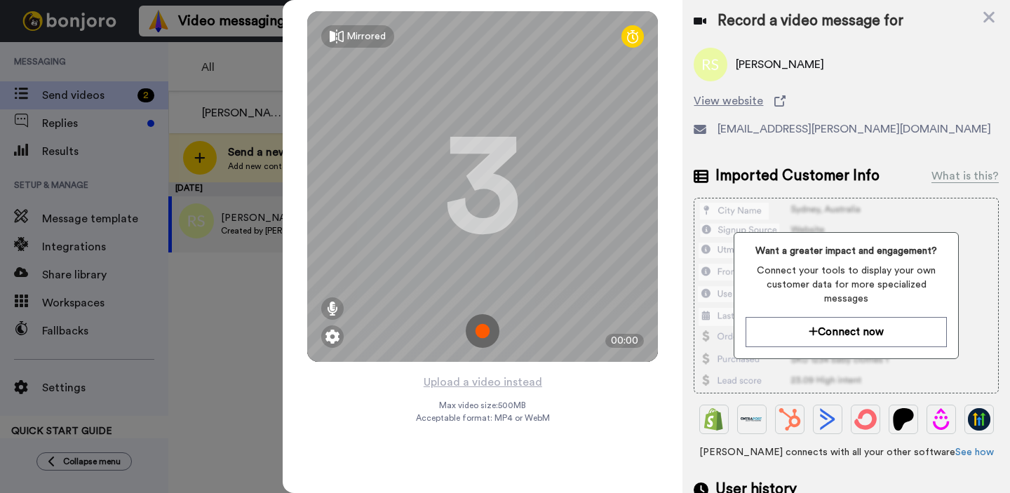
click at [480, 333] on img at bounding box center [483, 331] width 34 height 34
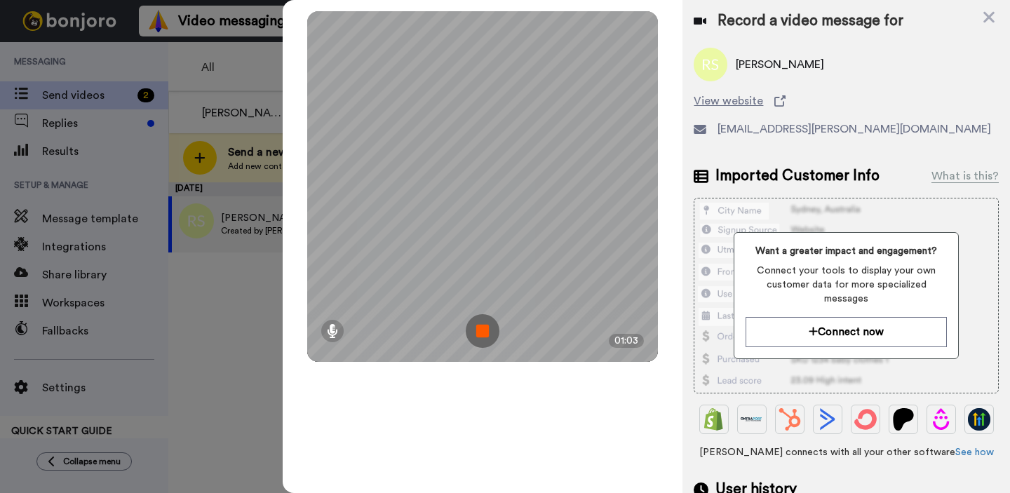
click at [489, 331] on img at bounding box center [483, 331] width 34 height 34
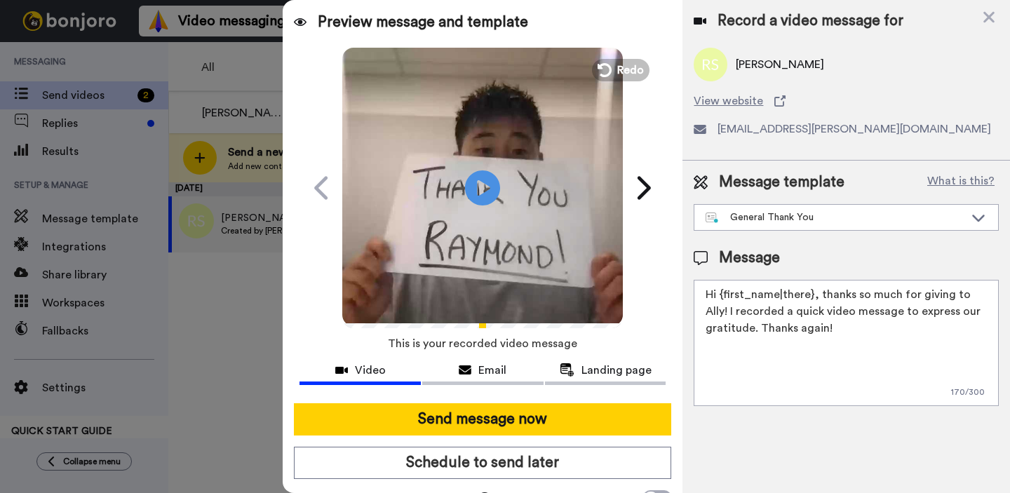
click at [590, 221] on video at bounding box center [482, 186] width 281 height 281
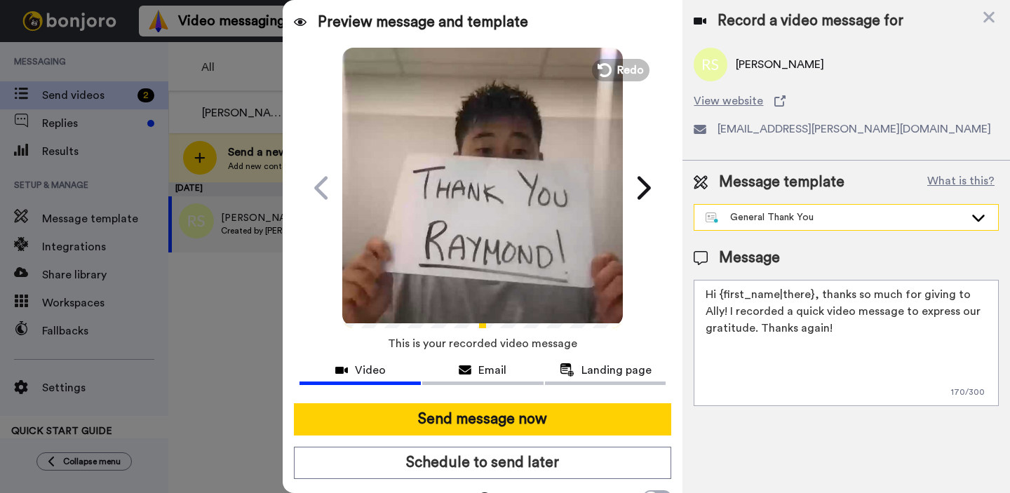
click at [745, 227] on div "General Thank You" at bounding box center [846, 217] width 304 height 25
click at [677, 187] on div "Preview message and template Play/Pause Thank you Raymond! Peter Yoon <senderfr…" at bounding box center [483, 246] width 400 height 493
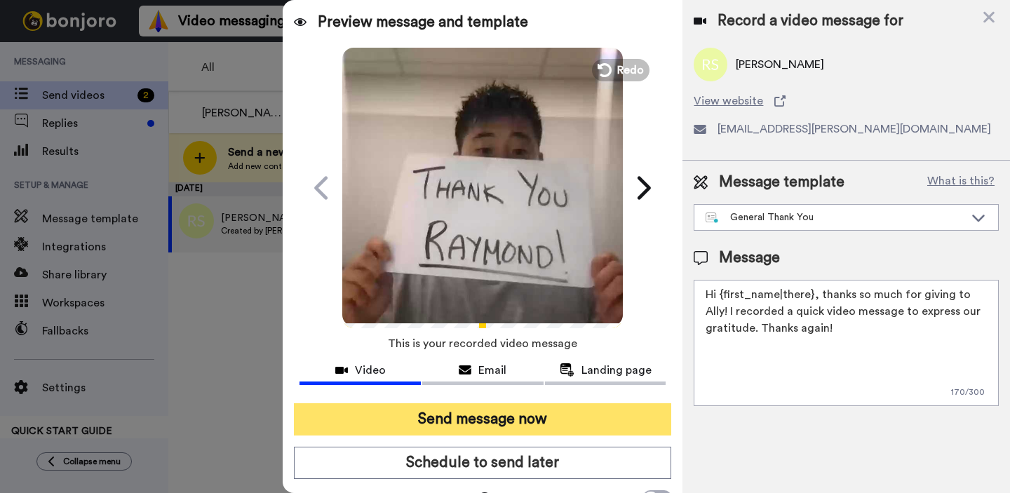
click at [539, 424] on button "Send message now" at bounding box center [482, 419] width 377 height 32
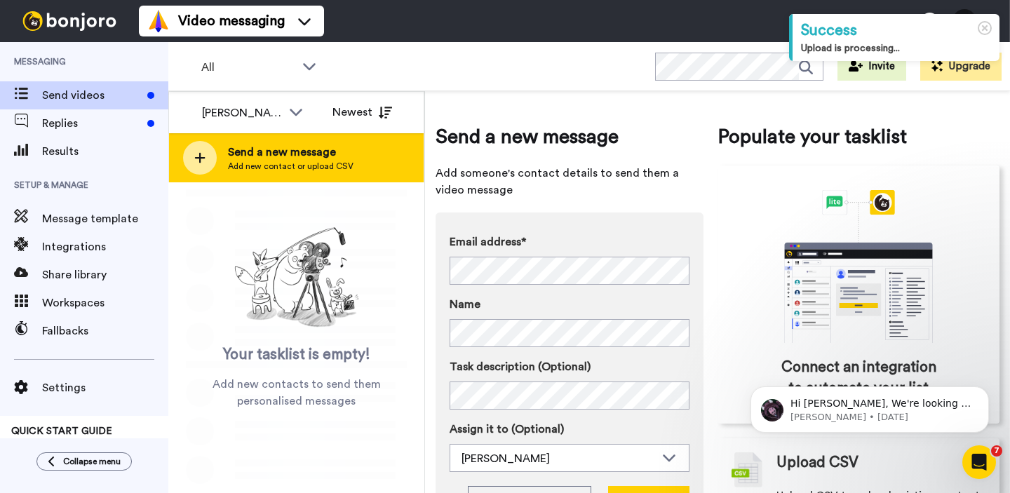
click at [313, 150] on span "Send a new message" at bounding box center [291, 152] width 126 height 17
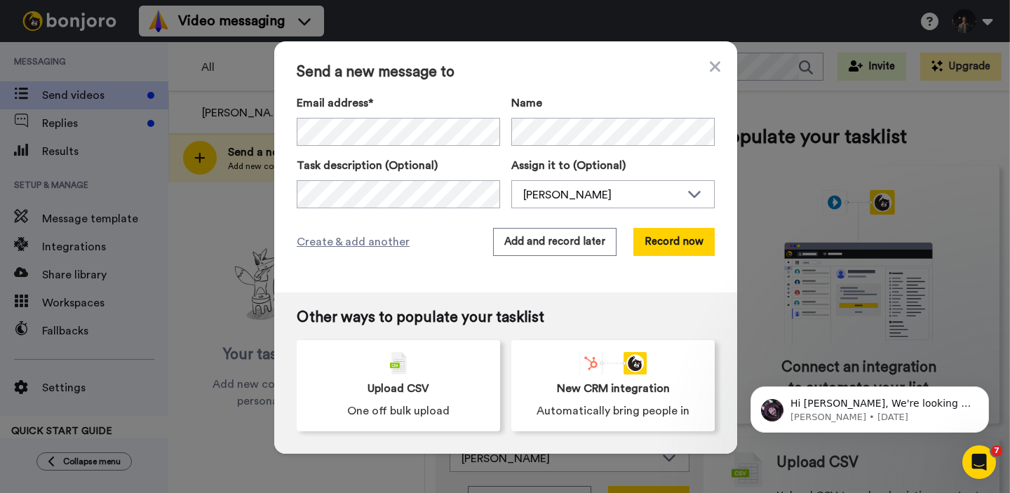
click at [494, 103] on label "Email address*" at bounding box center [398, 103] width 203 height 17
click at [665, 246] on button "Record now" at bounding box center [673, 242] width 81 height 28
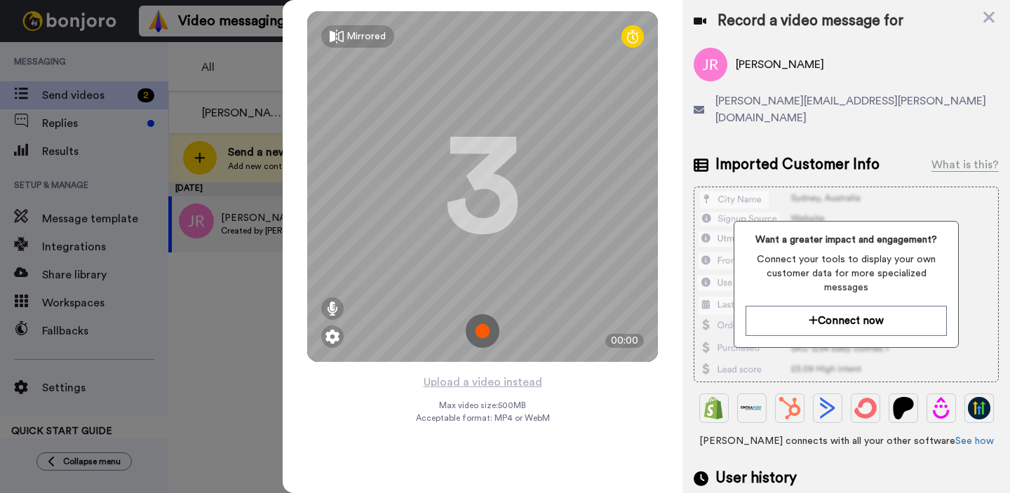
click at [492, 316] on img at bounding box center [483, 331] width 34 height 34
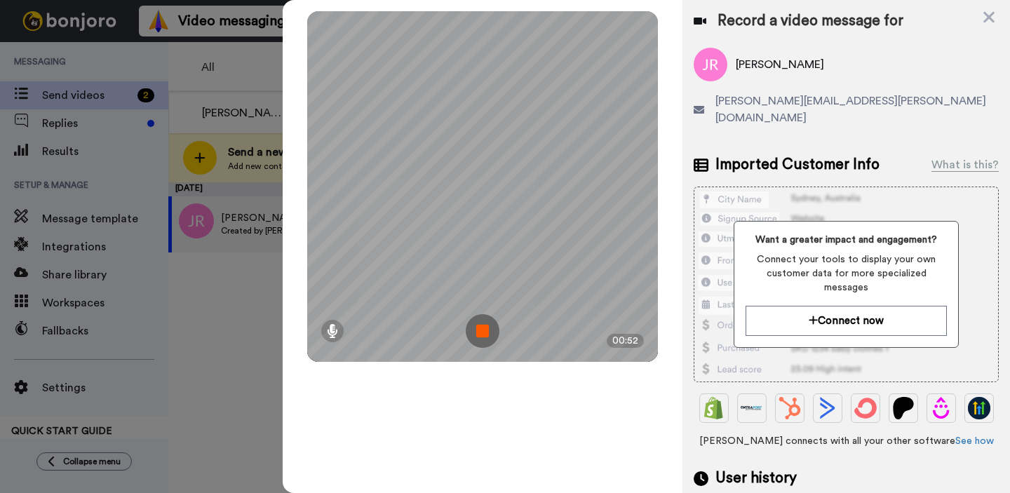
click at [490, 317] on img at bounding box center [483, 331] width 34 height 34
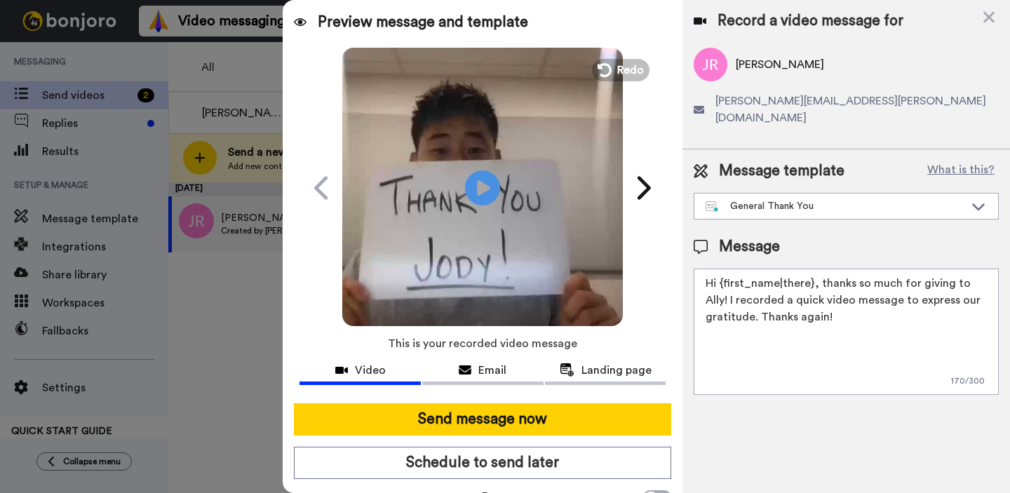
click at [609, 177] on video at bounding box center [482, 186] width 281 height 281
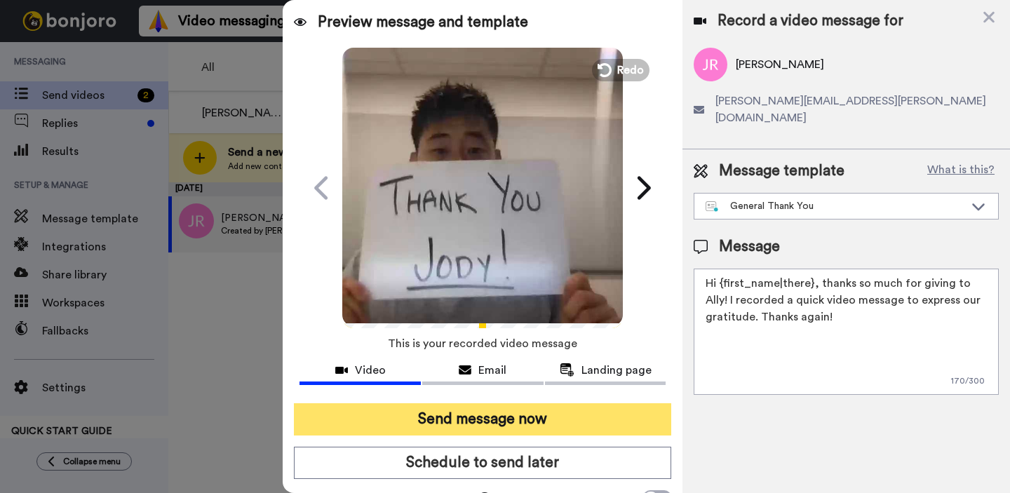
click at [553, 407] on button "Send message now" at bounding box center [482, 419] width 377 height 32
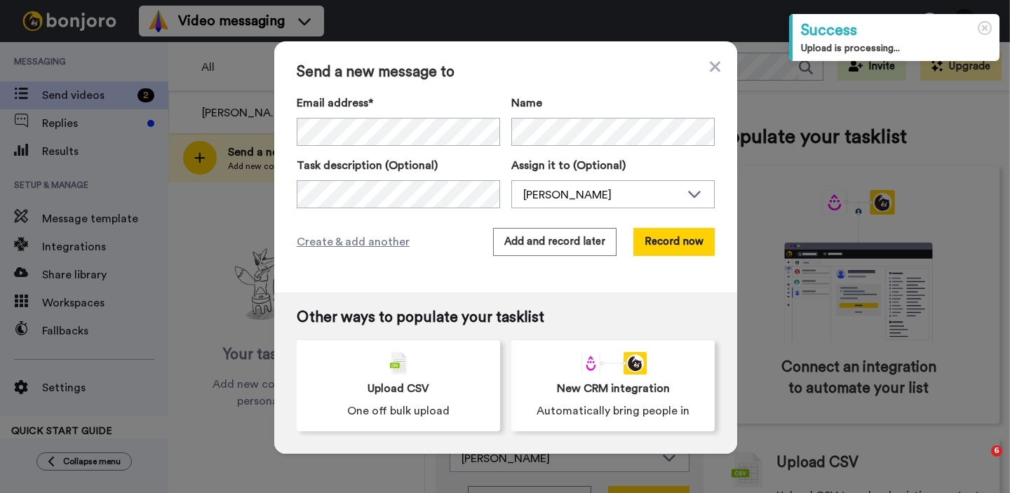
click at [498, 86] on div "Send a new message to Email address* No search result for ‘ [EMAIL_ADDRESS][DOM…" at bounding box center [505, 166] width 463 height 251
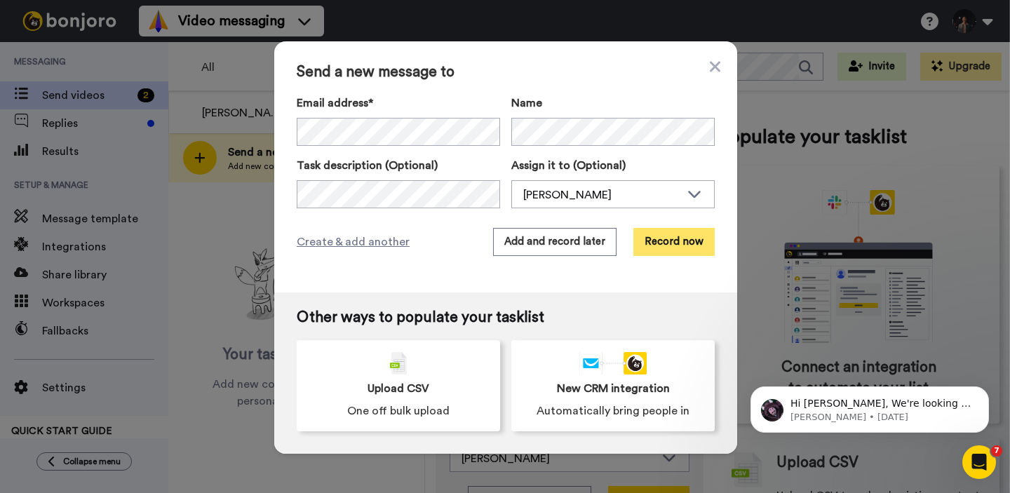
click at [663, 247] on button "Record now" at bounding box center [673, 242] width 81 height 28
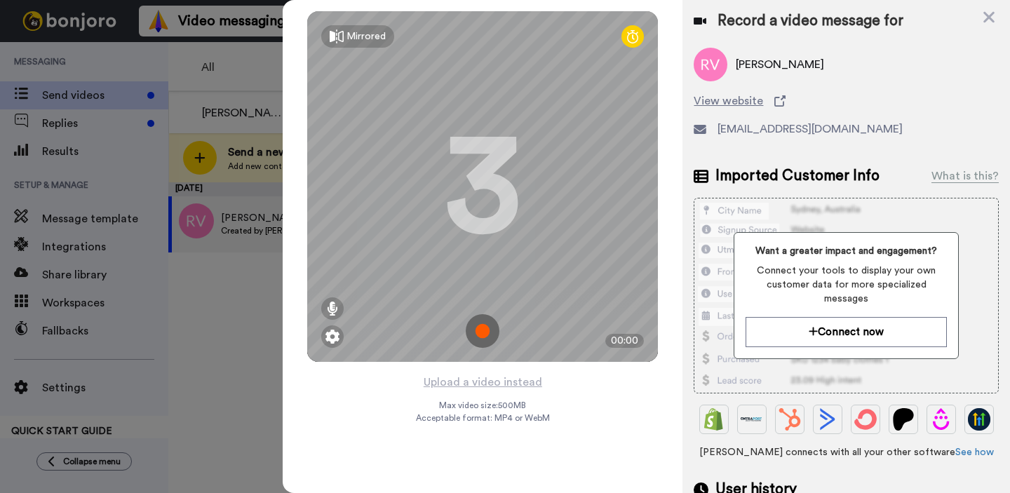
click at [490, 325] on img at bounding box center [483, 331] width 34 height 34
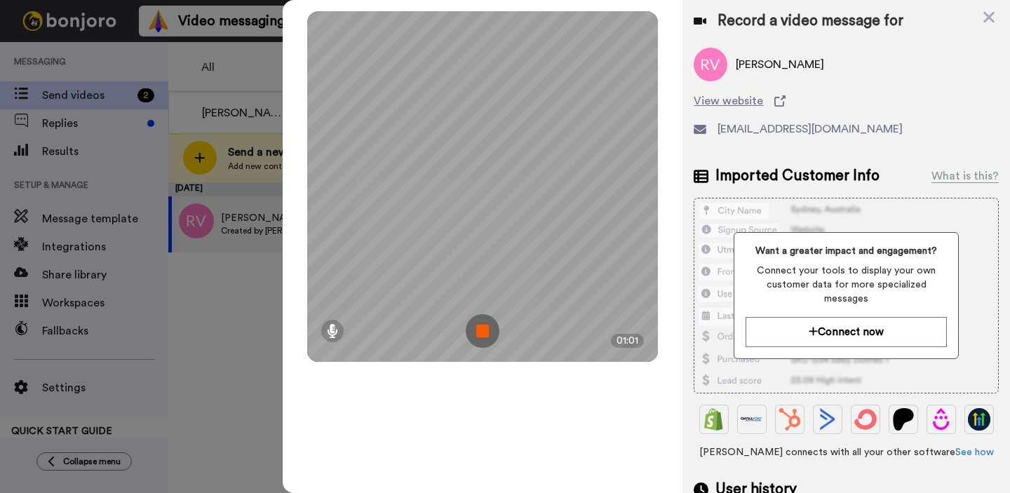
click at [490, 325] on img at bounding box center [483, 331] width 34 height 34
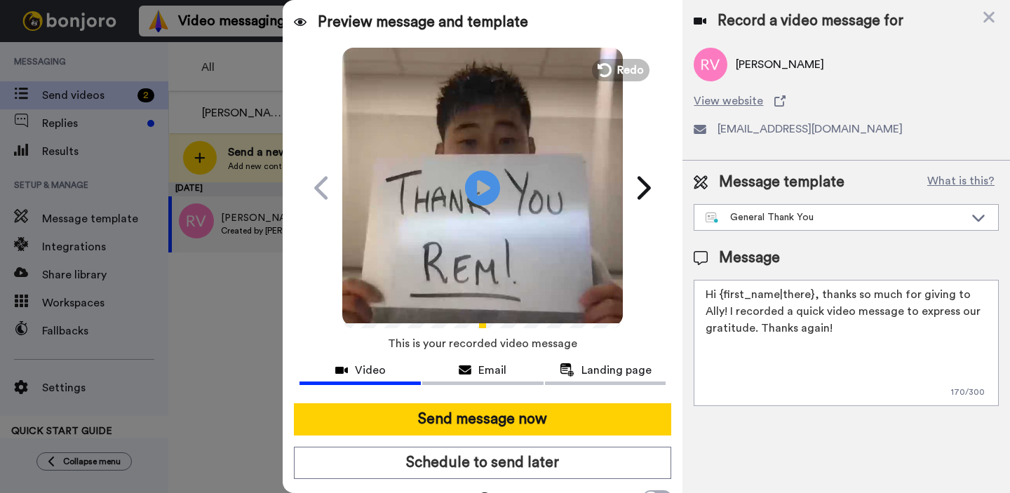
click at [562, 231] on video at bounding box center [482, 186] width 281 height 281
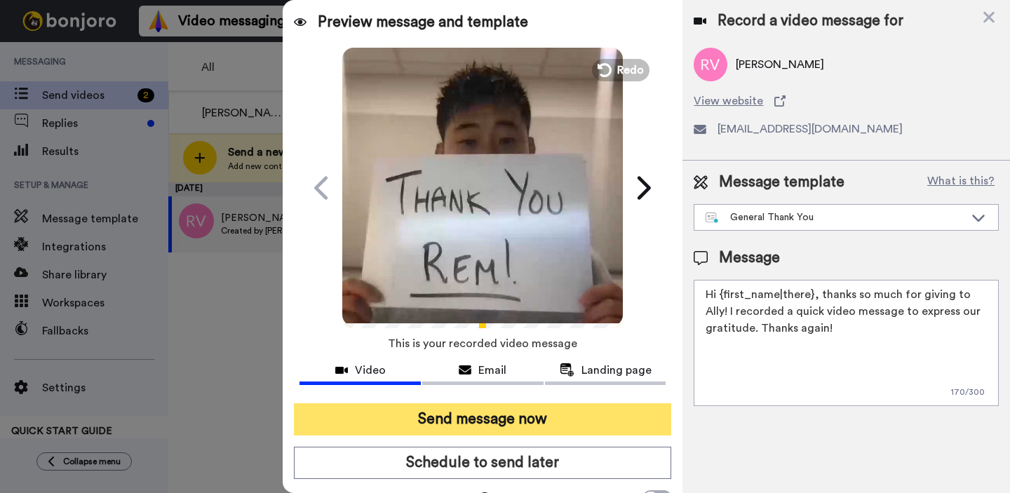
click at [468, 426] on button "Send message now" at bounding box center [482, 419] width 377 height 32
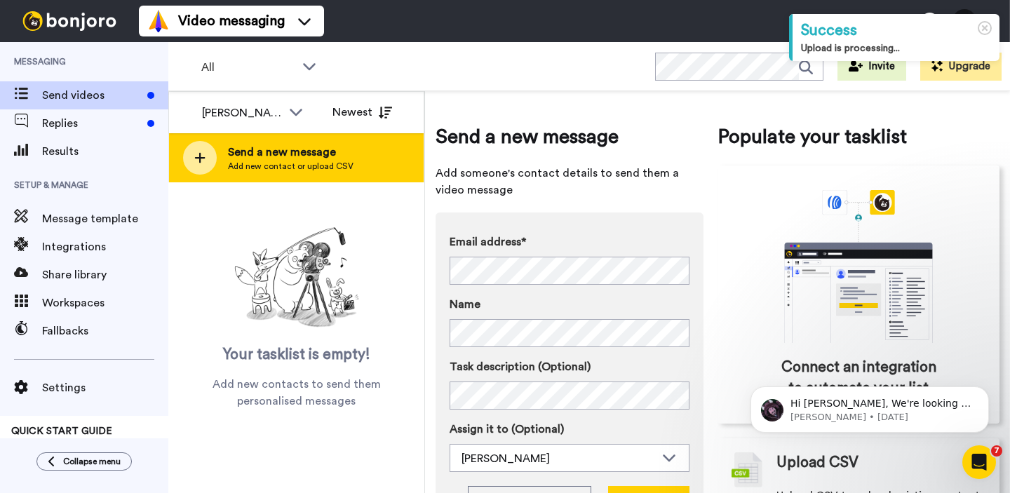
click at [332, 147] on span "Send a new message" at bounding box center [291, 152] width 126 height 17
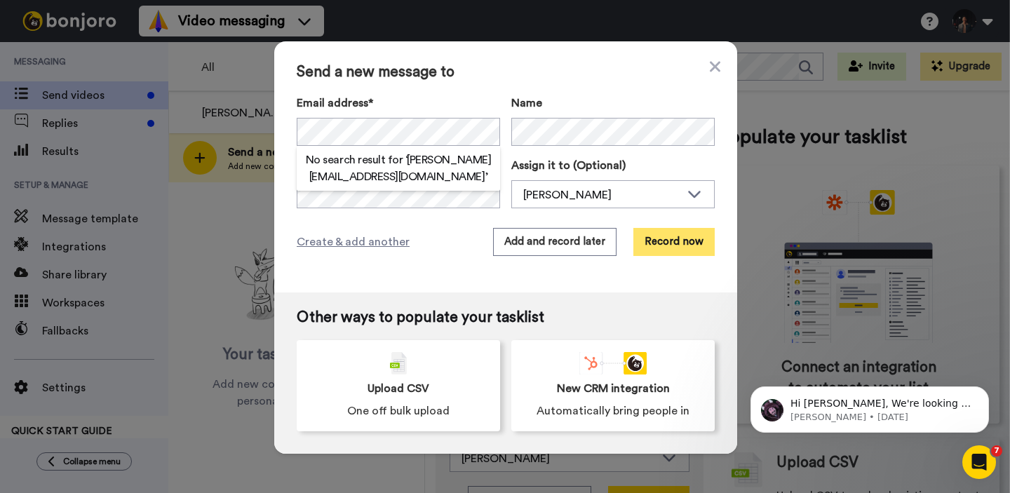
click at [667, 242] on button "Record now" at bounding box center [673, 242] width 81 height 28
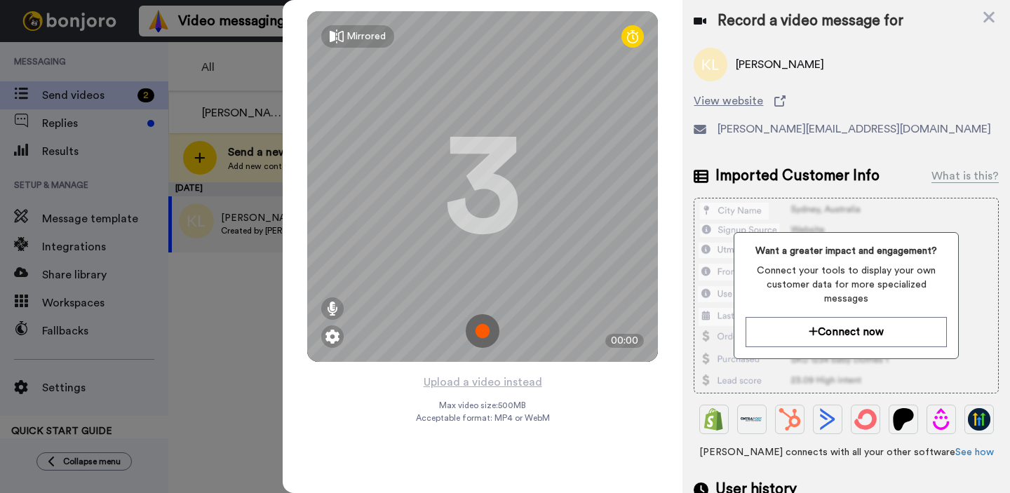
click at [494, 340] on img at bounding box center [483, 331] width 34 height 34
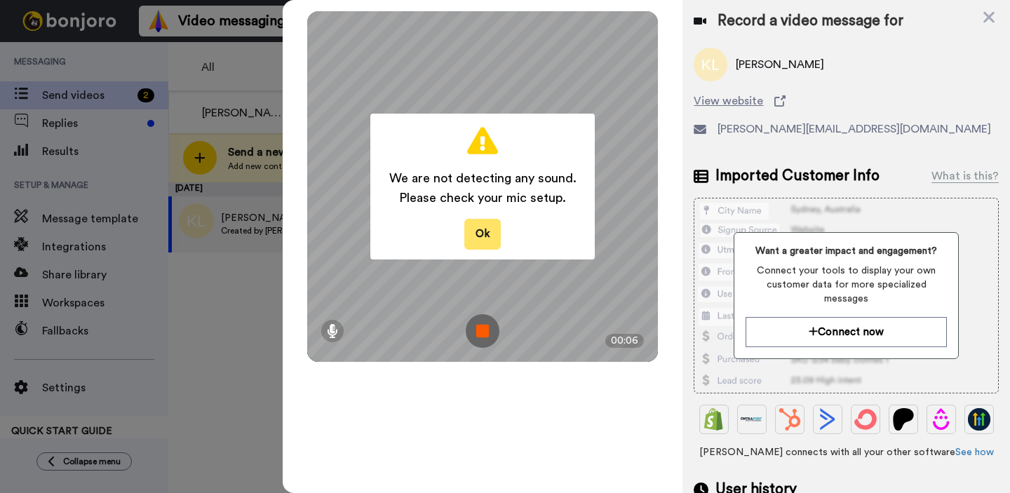
click at [476, 238] on button "Ok" at bounding box center [482, 234] width 36 height 30
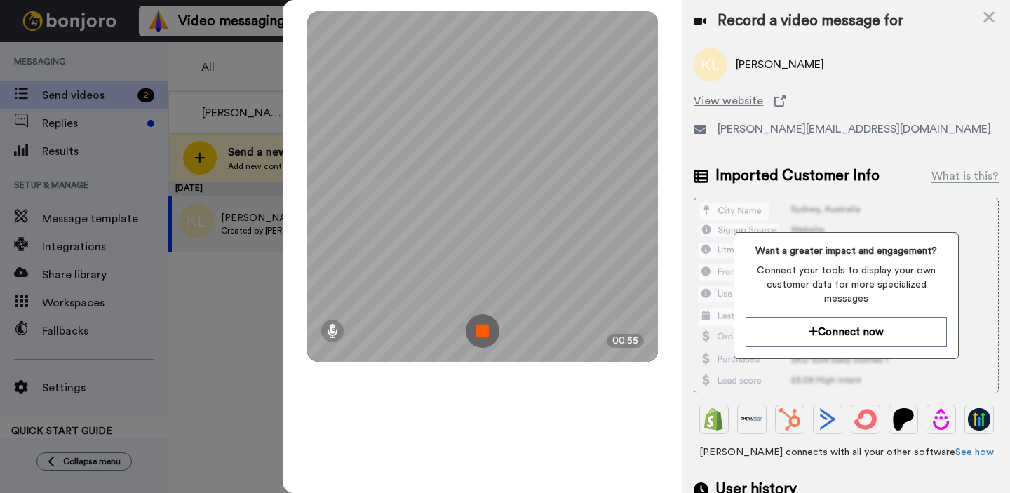
click at [478, 334] on img at bounding box center [483, 331] width 34 height 34
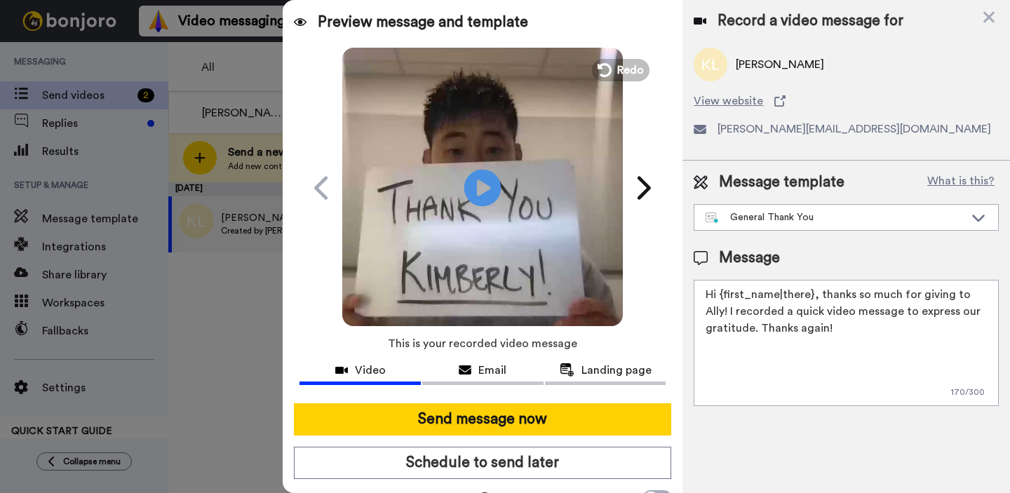
click at [499, 158] on icon "Play/Pause" at bounding box center [482, 187] width 37 height 67
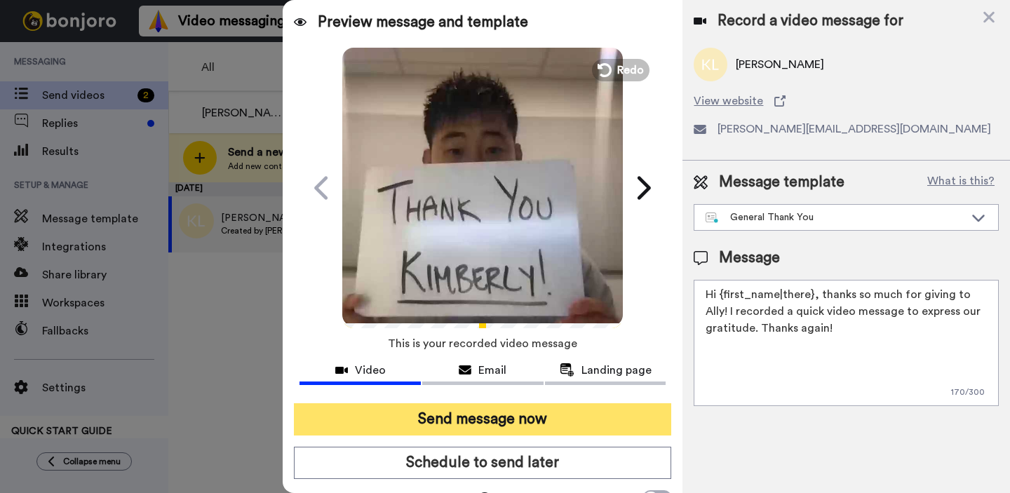
click at [560, 417] on button "Send message now" at bounding box center [482, 419] width 377 height 32
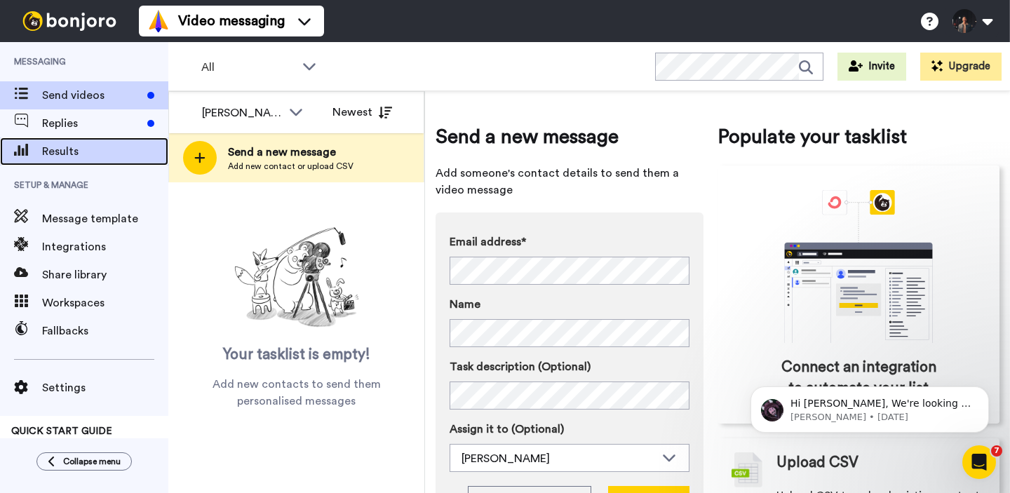
click at [122, 149] on span "Results" at bounding box center [105, 151] width 126 height 17
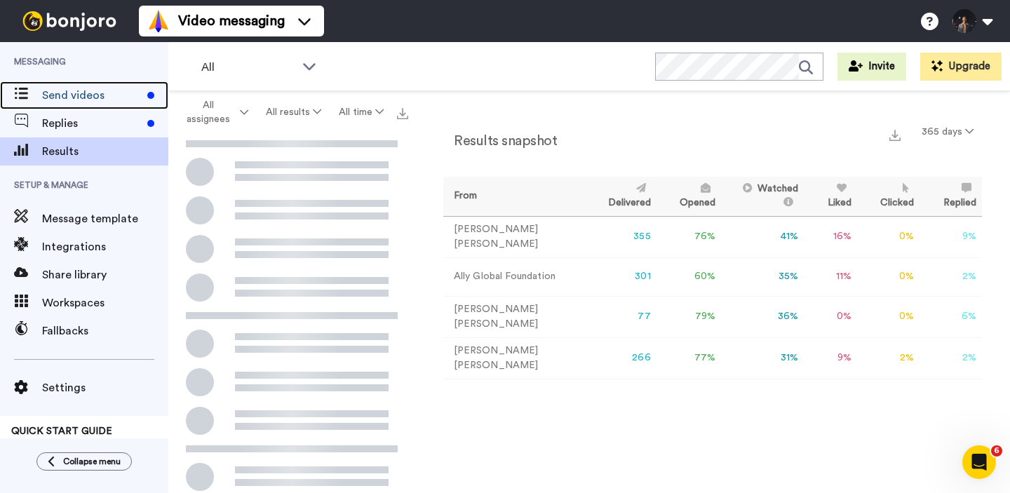
click at [108, 104] on div "Send videos" at bounding box center [84, 95] width 168 height 28
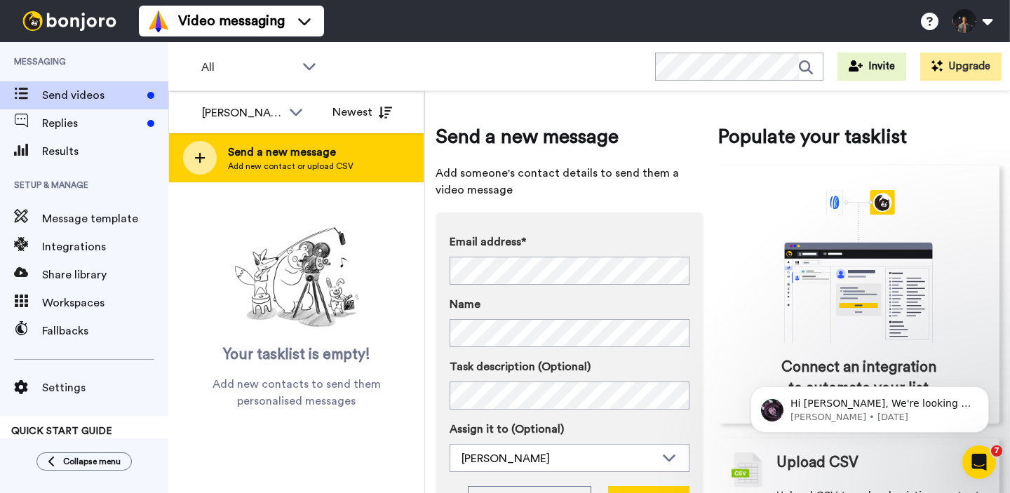
click at [306, 147] on span "Send a new message" at bounding box center [291, 152] width 126 height 17
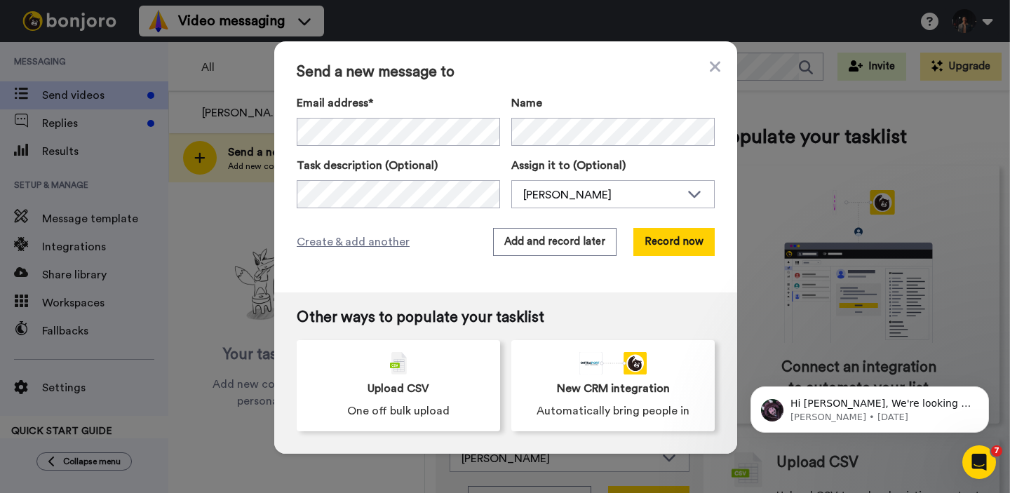
click at [638, 277] on div "Send a new message to Email address* No search result for ‘ pascogi@telus.net ’…" at bounding box center [505, 166] width 463 height 251
click at [681, 244] on button "Record now" at bounding box center [673, 242] width 81 height 28
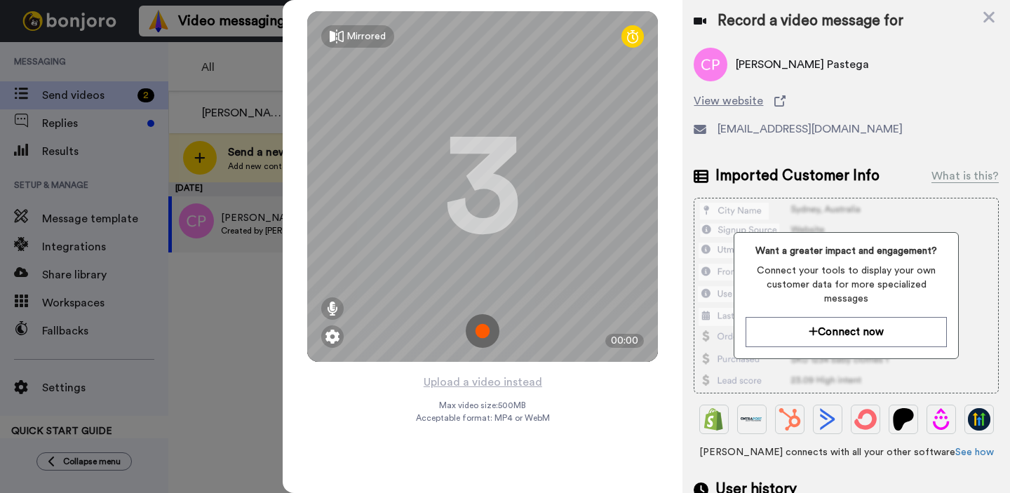
click at [487, 342] on img at bounding box center [483, 331] width 34 height 34
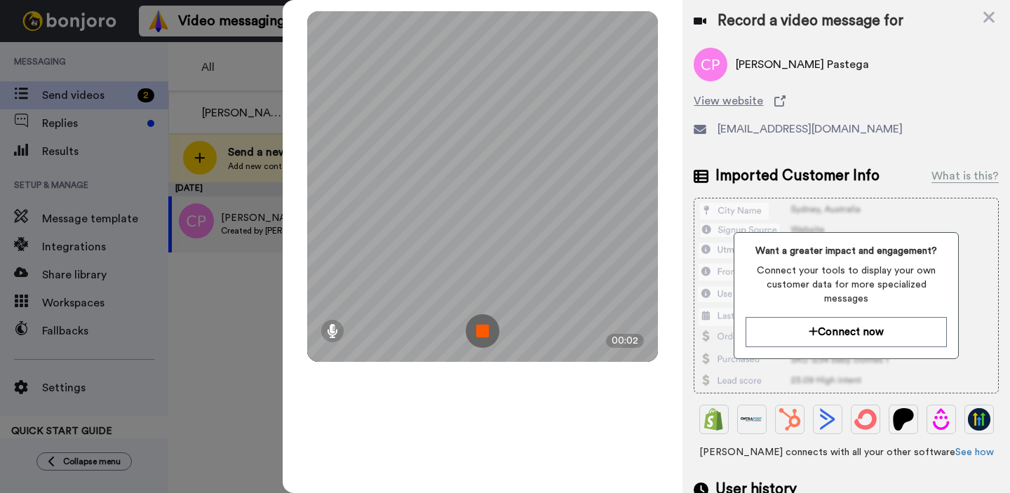
click at [481, 331] on img at bounding box center [483, 331] width 34 height 34
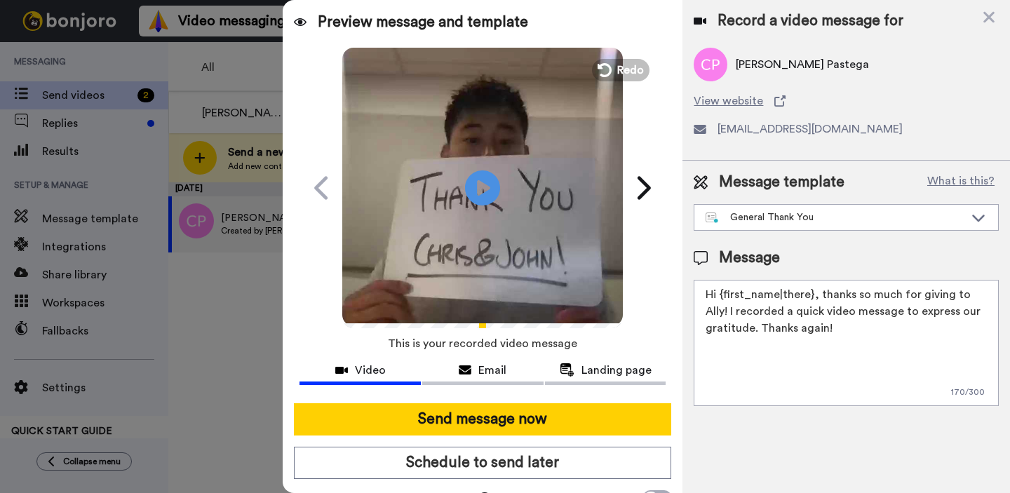
click at [621, 92] on video at bounding box center [482, 186] width 281 height 281
click at [620, 66] on span "Redo" at bounding box center [631, 69] width 29 height 18
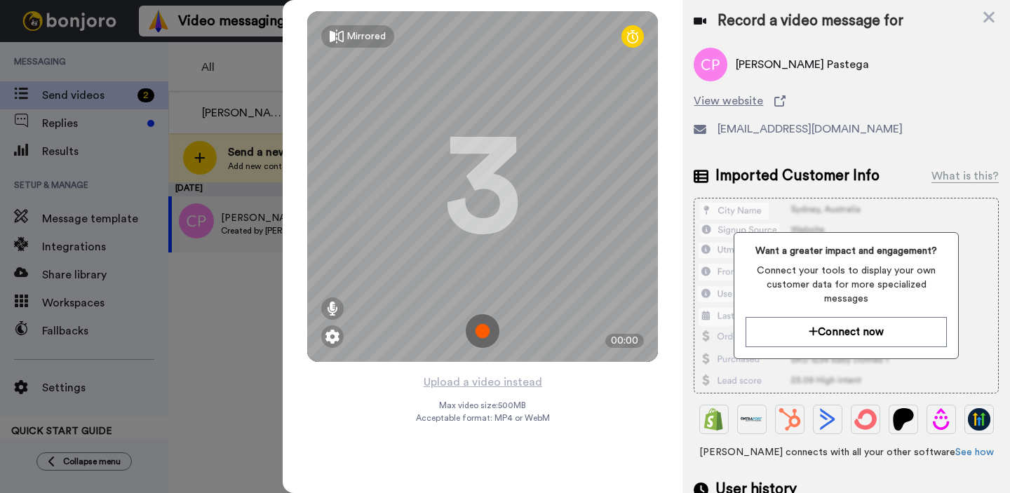
click at [488, 336] on img at bounding box center [483, 331] width 34 height 34
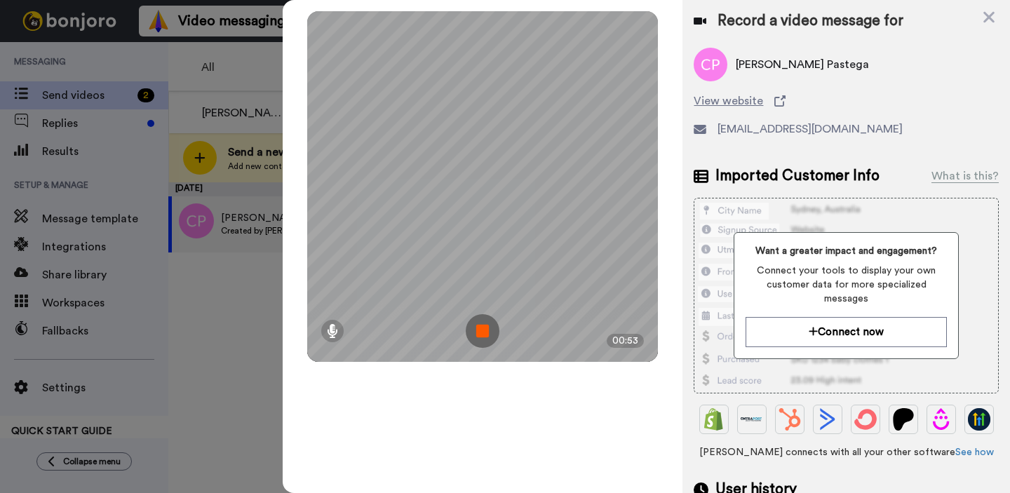
click at [488, 336] on img at bounding box center [483, 331] width 34 height 34
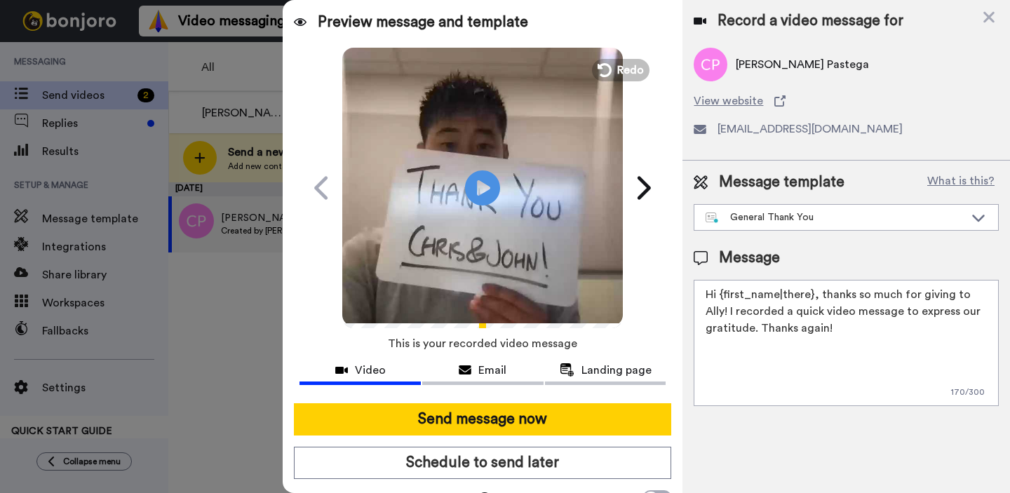
click at [533, 189] on video at bounding box center [482, 186] width 281 height 281
click at [513, 187] on video at bounding box center [482, 186] width 281 height 281
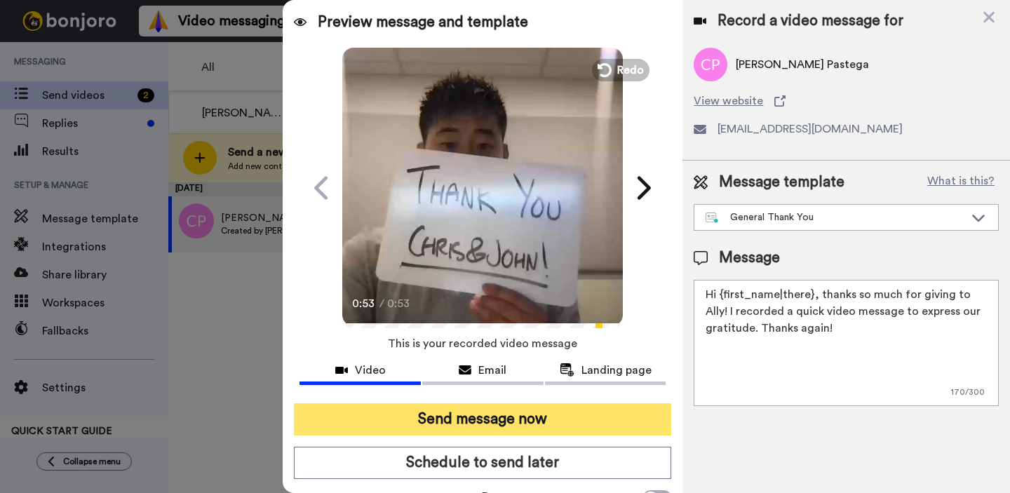
click at [590, 411] on button "Send message now" at bounding box center [482, 419] width 377 height 32
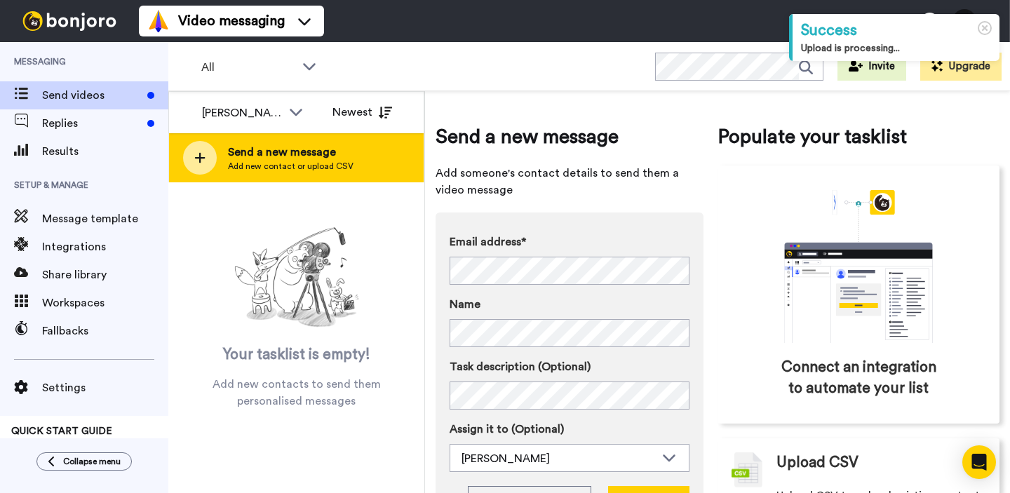
click at [332, 144] on span "Send a new message" at bounding box center [291, 152] width 126 height 17
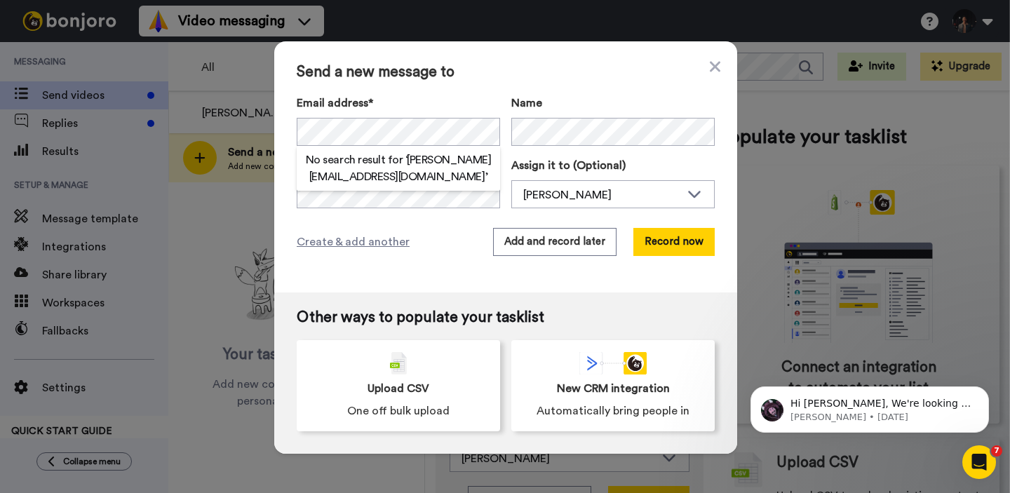
click at [496, 69] on span "Send a new message to" at bounding box center [506, 72] width 418 height 17
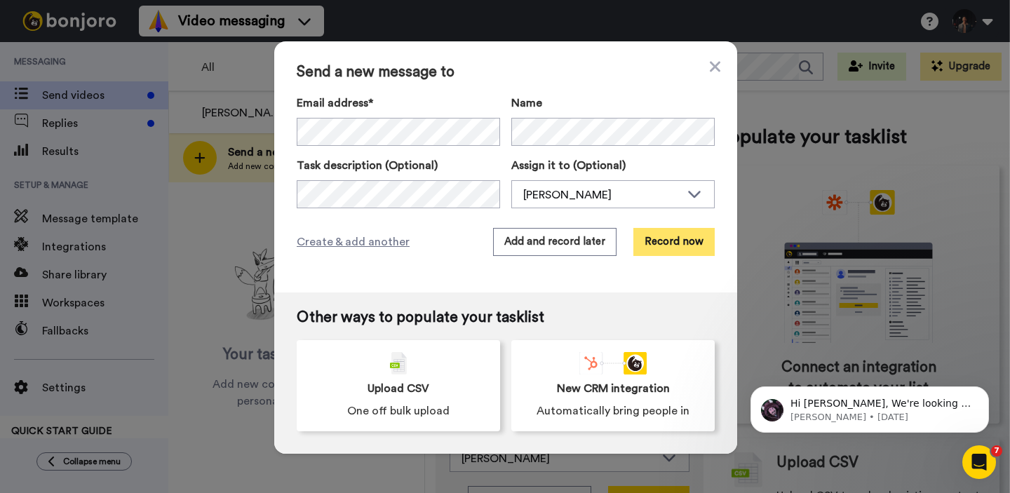
click at [661, 234] on button "Record now" at bounding box center [673, 242] width 81 height 28
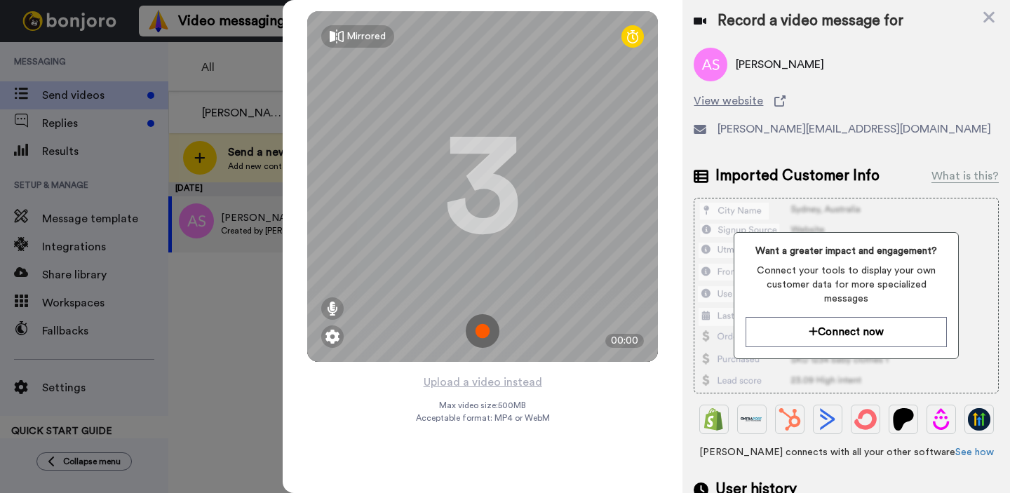
click at [469, 330] on img at bounding box center [483, 331] width 34 height 34
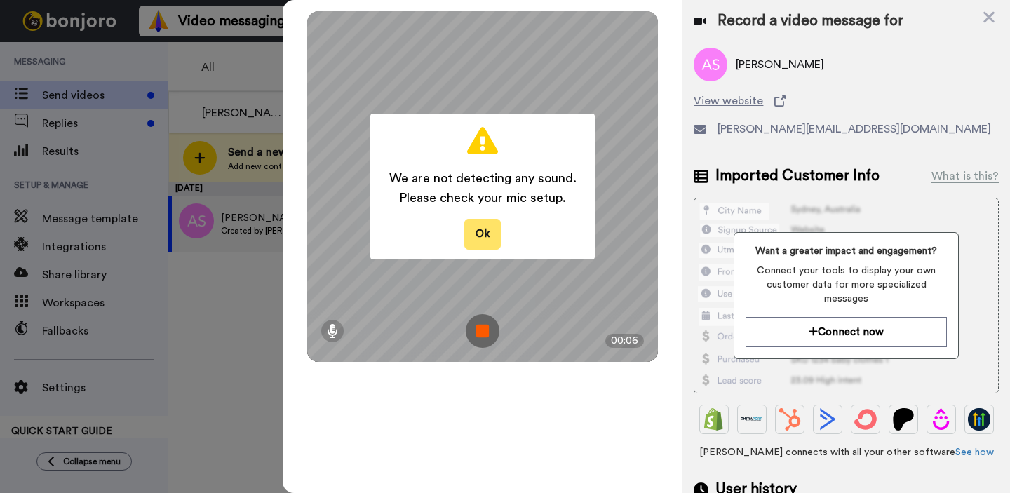
click at [485, 230] on button "Ok" at bounding box center [482, 234] width 36 height 30
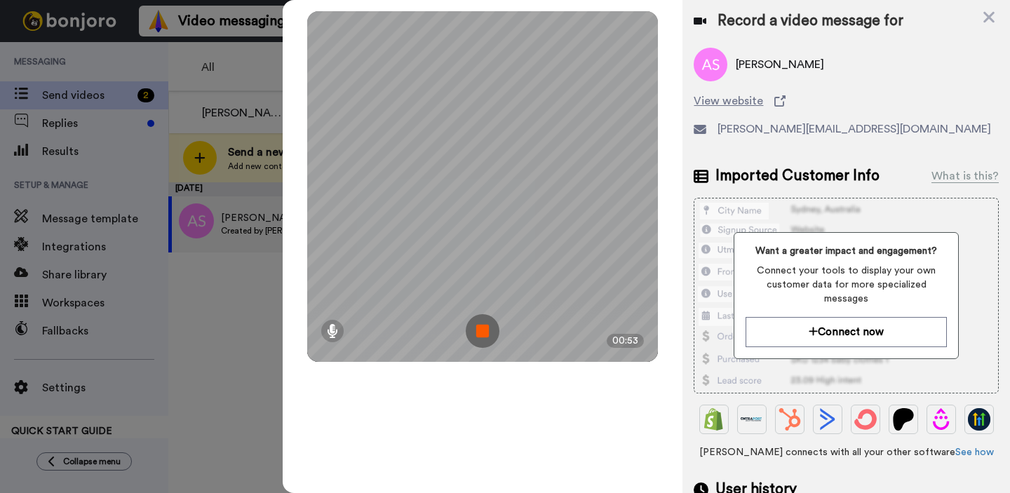
click at [484, 319] on img at bounding box center [483, 331] width 34 height 34
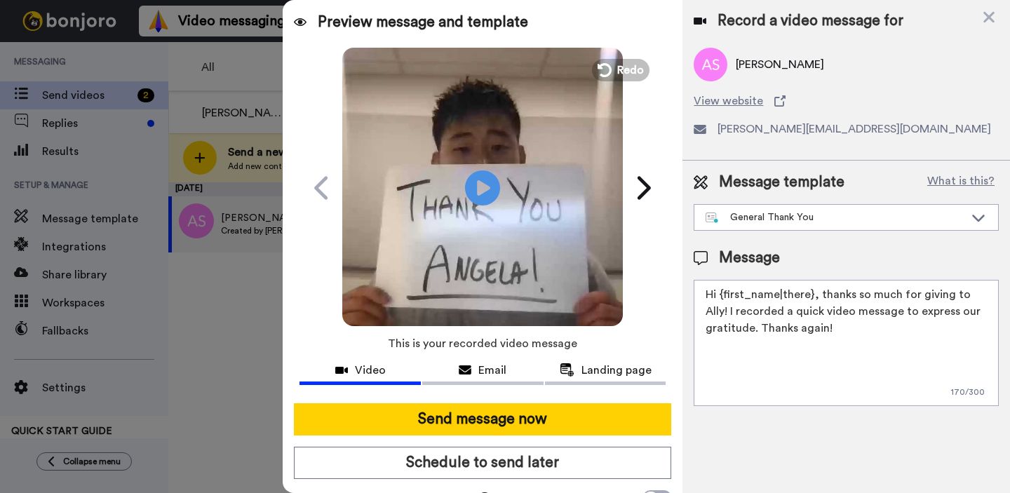
click at [532, 149] on video at bounding box center [482, 186] width 281 height 281
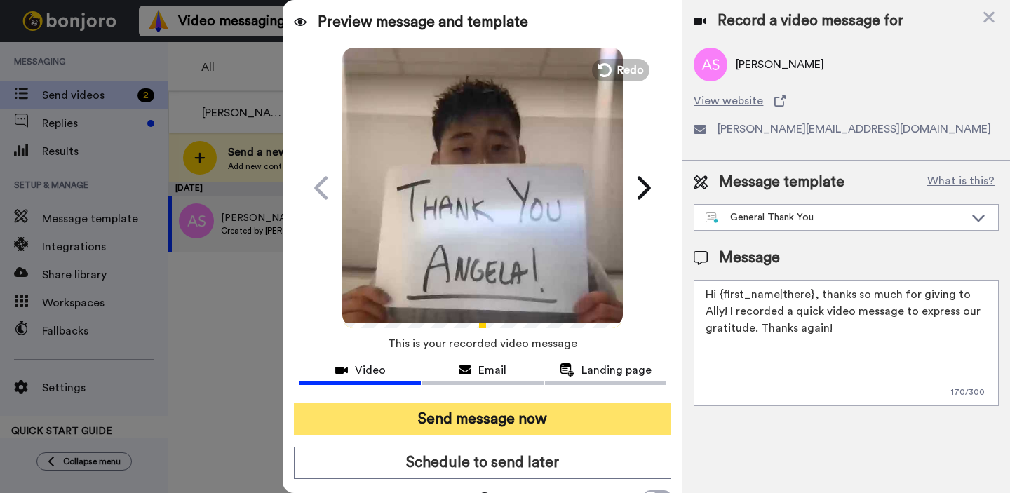
click at [513, 426] on button "Send message now" at bounding box center [482, 419] width 377 height 32
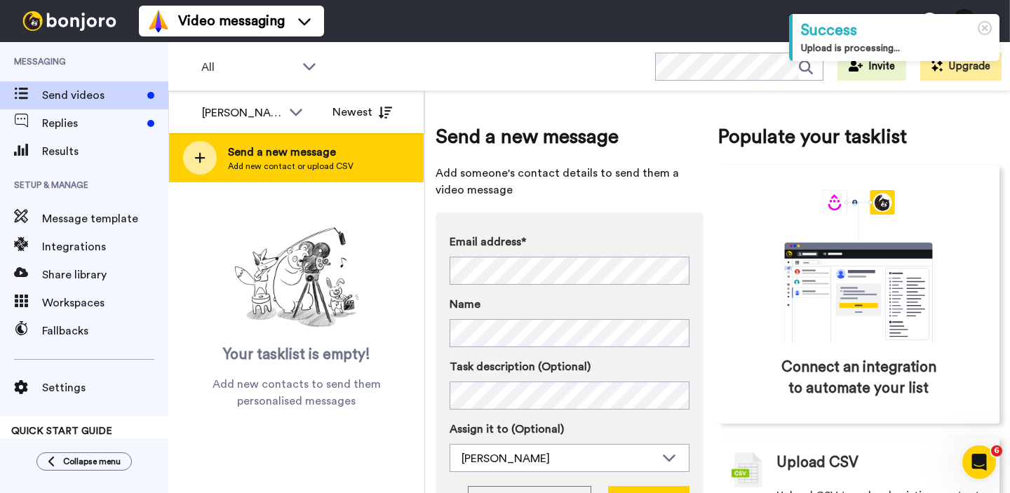
click at [351, 147] on div "Send a new message Add new contact or upload CSV" at bounding box center [296, 157] width 255 height 49
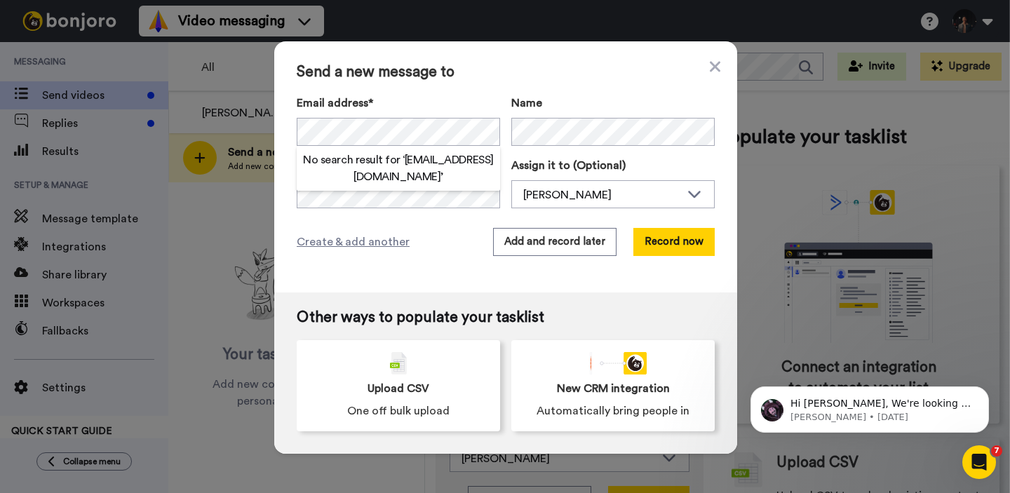
click at [471, 91] on div "Send a new message to Email address* No search result for ‘ regasahiwot@gmail.c…" at bounding box center [505, 166] width 463 height 251
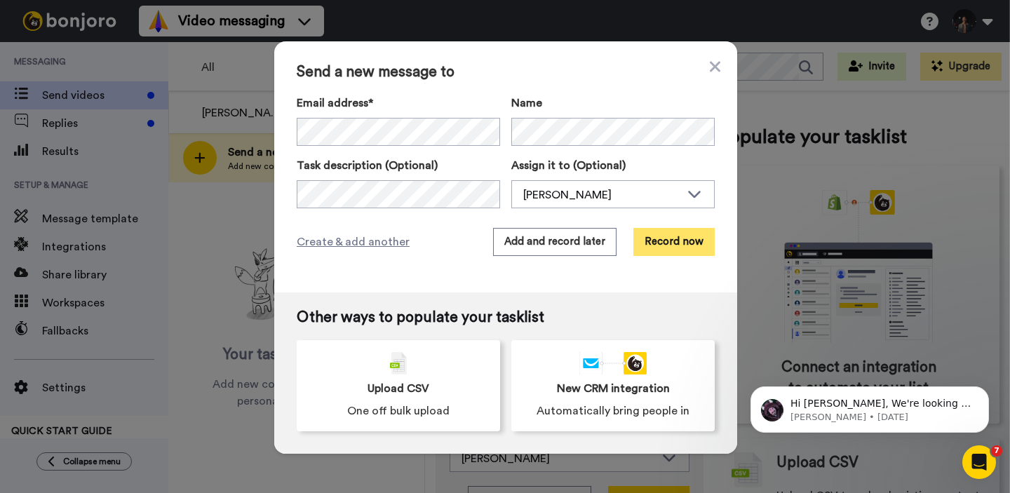
click at [659, 241] on button "Record now" at bounding box center [673, 242] width 81 height 28
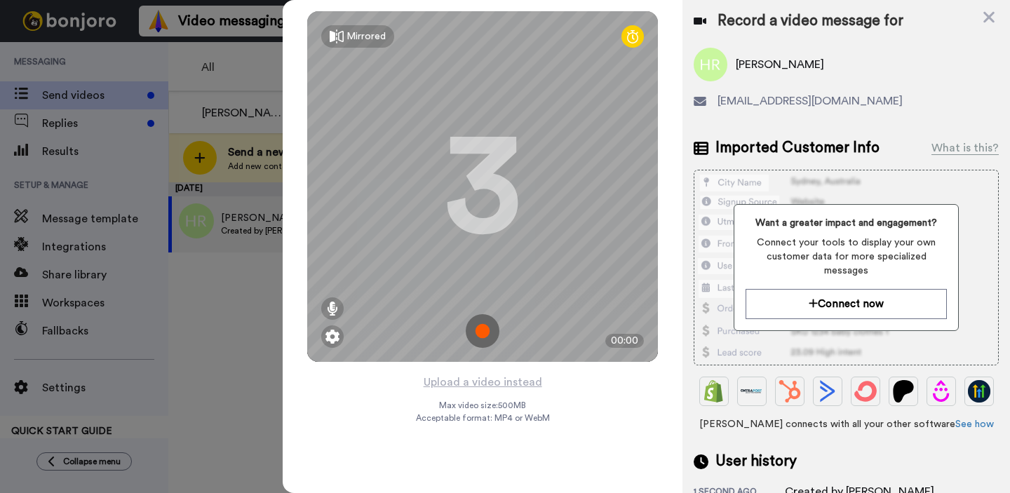
click at [484, 321] on img at bounding box center [483, 331] width 34 height 34
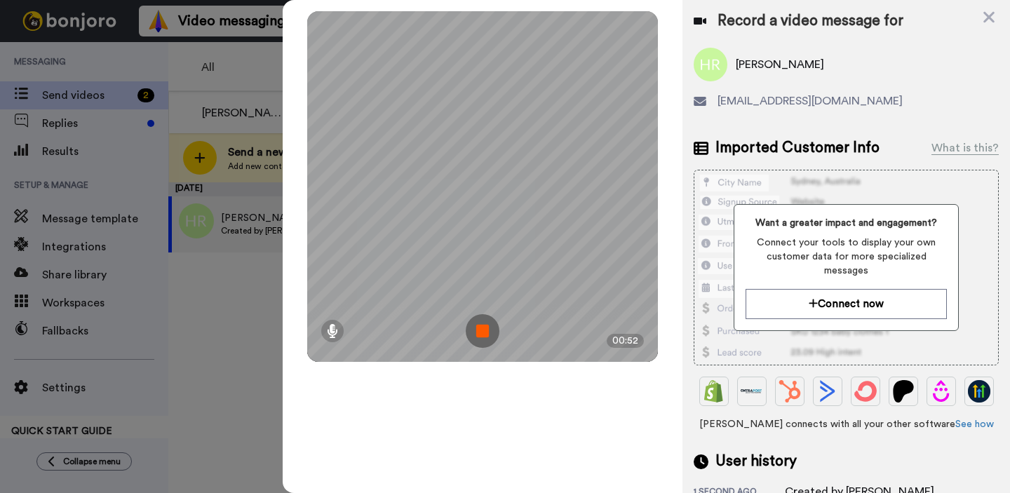
click at [484, 321] on img at bounding box center [483, 331] width 34 height 34
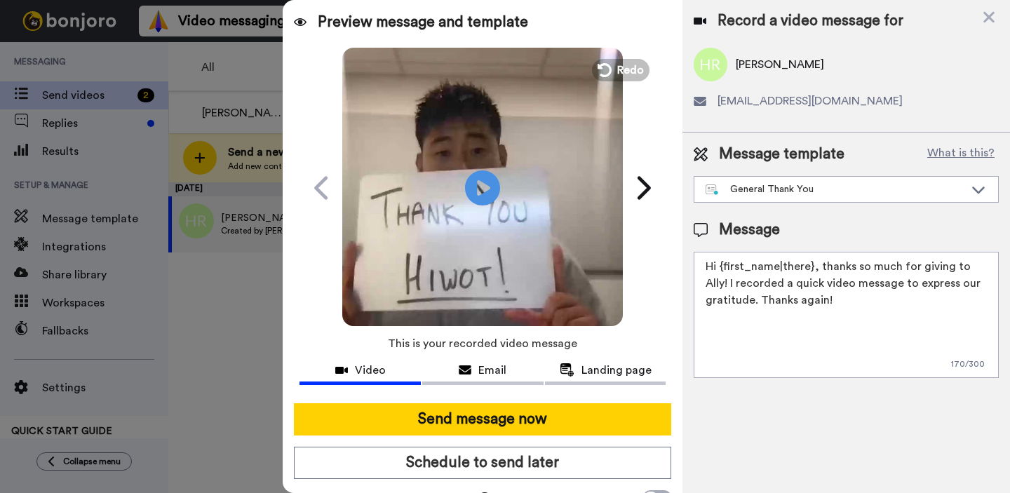
click at [599, 66] on icon at bounding box center [605, 70] width 14 height 14
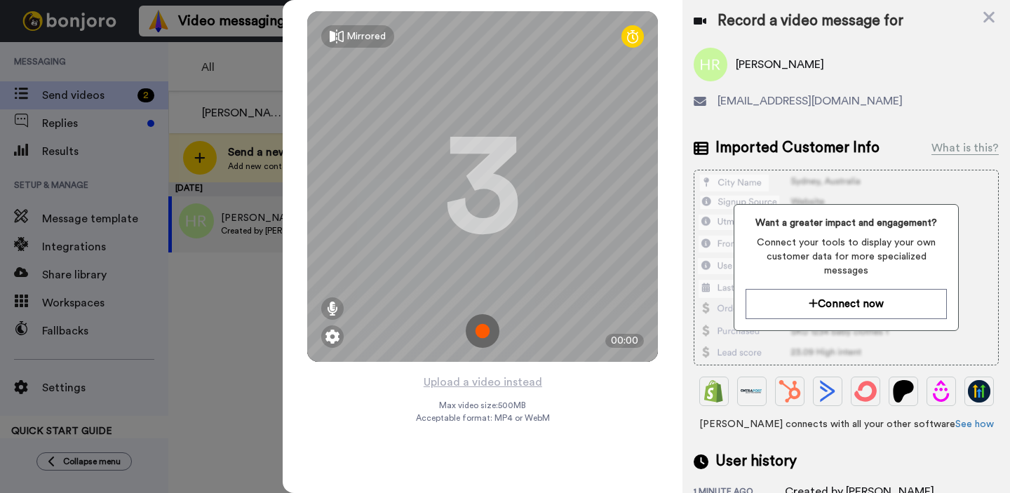
click at [485, 340] on img at bounding box center [483, 331] width 34 height 34
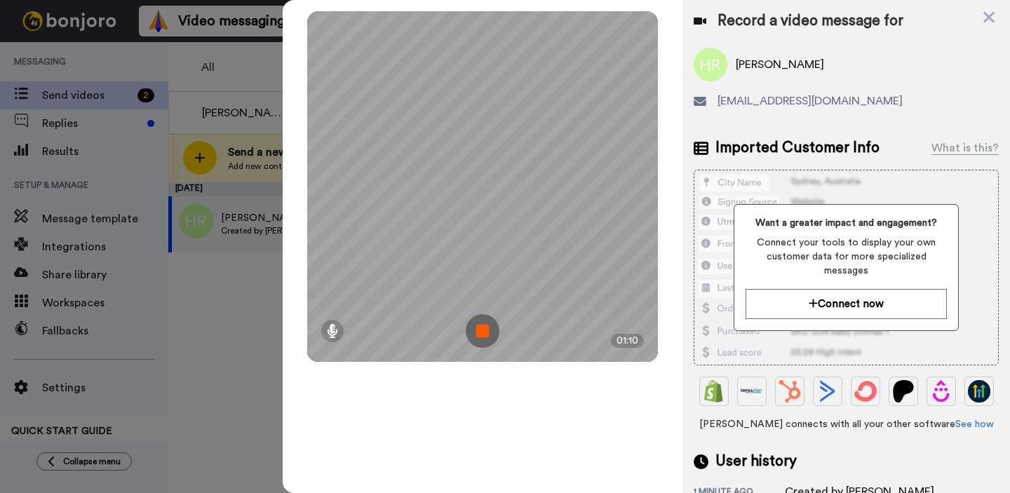
click at [485, 340] on img at bounding box center [483, 331] width 34 height 34
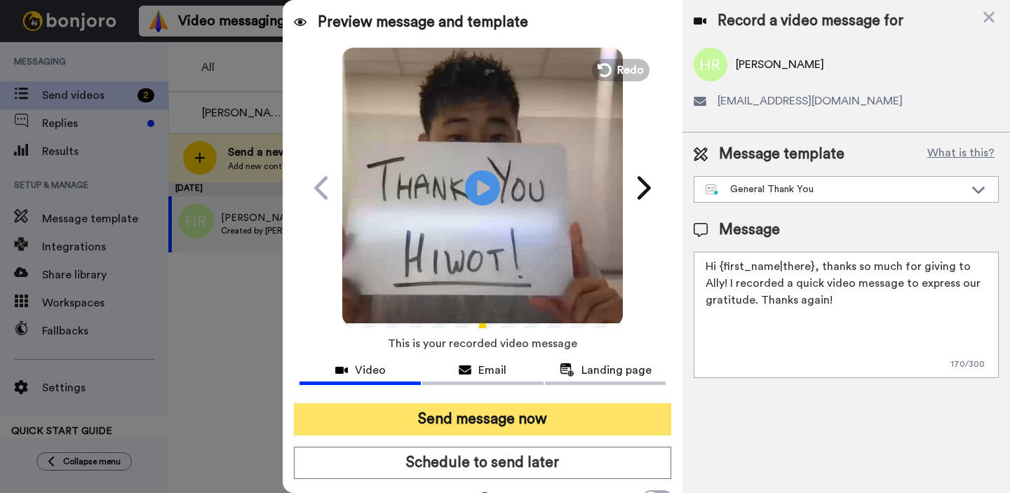
click at [504, 416] on button "Send message now" at bounding box center [482, 419] width 377 height 32
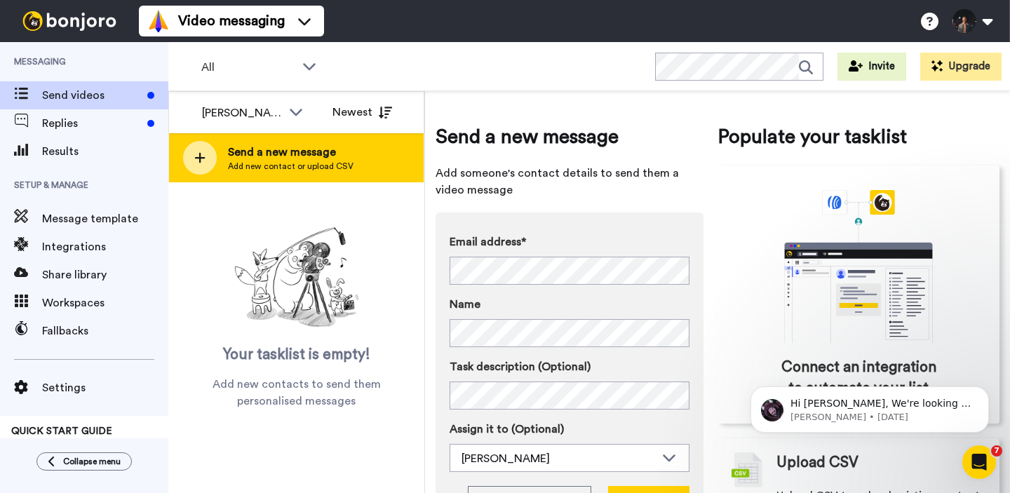
click at [304, 157] on span "Send a new message" at bounding box center [291, 152] width 126 height 17
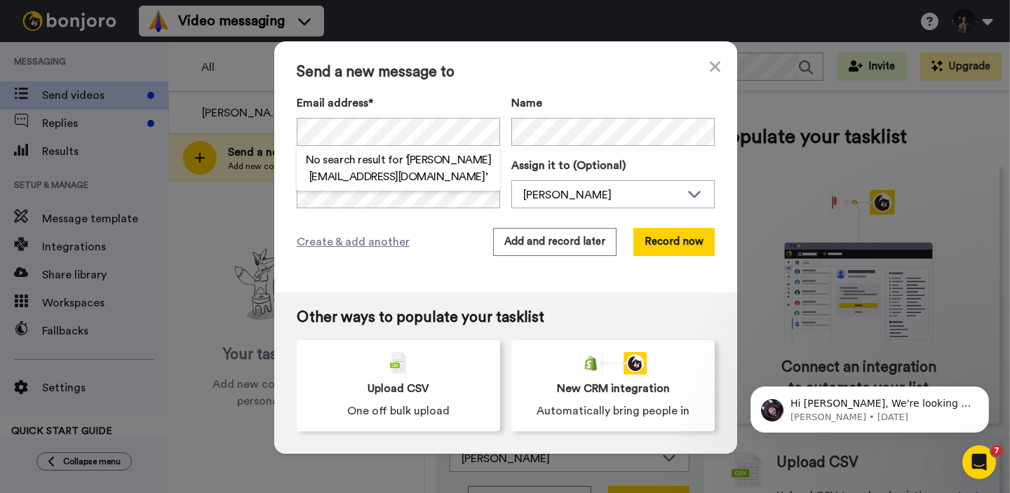
click at [572, 79] on span "Send a new message to" at bounding box center [506, 72] width 418 height 17
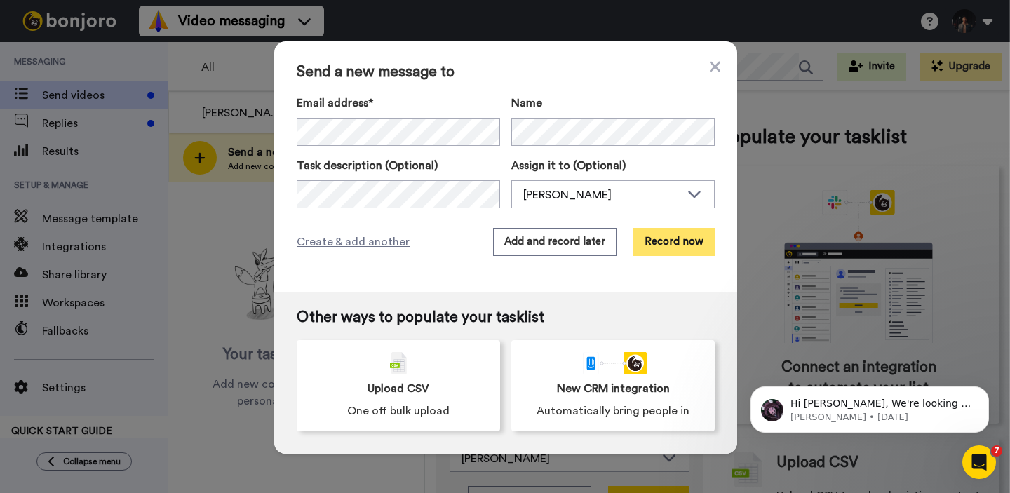
click at [673, 247] on button "Record now" at bounding box center [673, 242] width 81 height 28
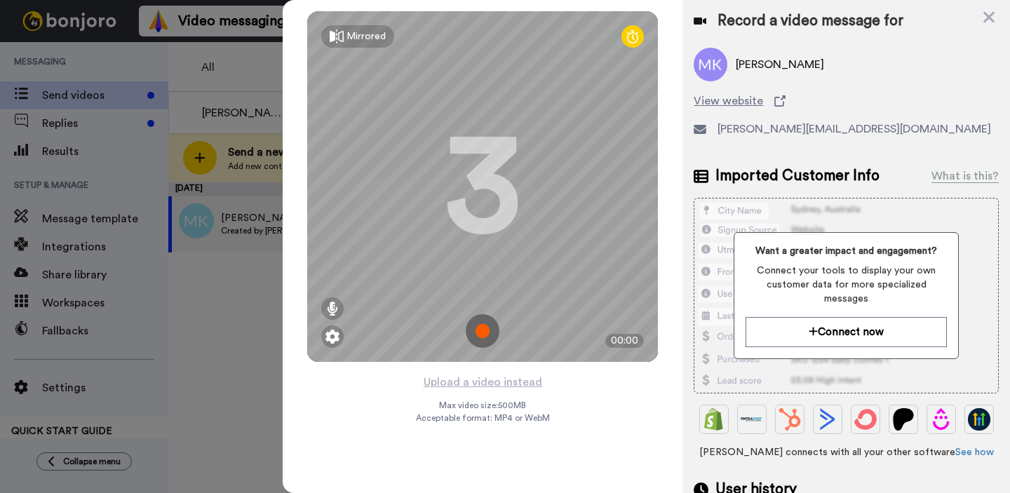
click at [480, 330] on img at bounding box center [483, 331] width 34 height 34
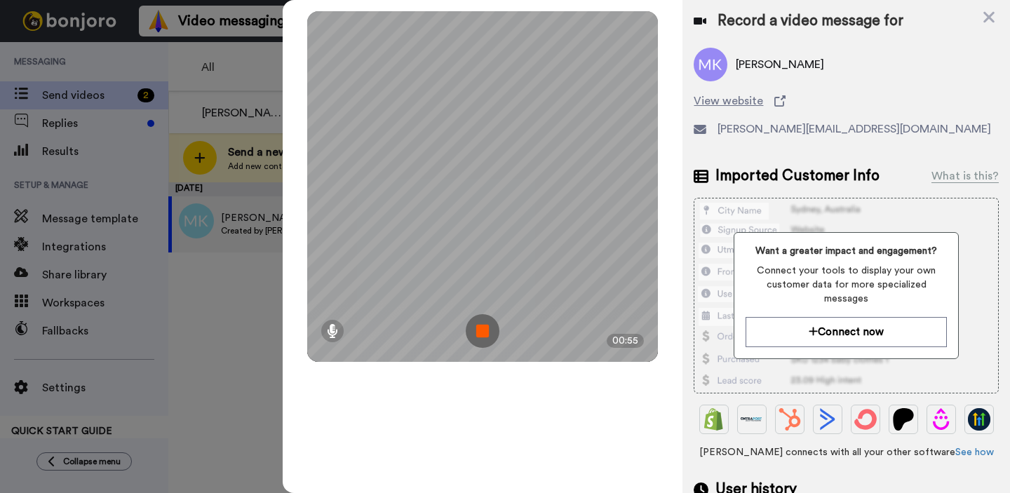
click at [480, 330] on img at bounding box center [483, 331] width 34 height 34
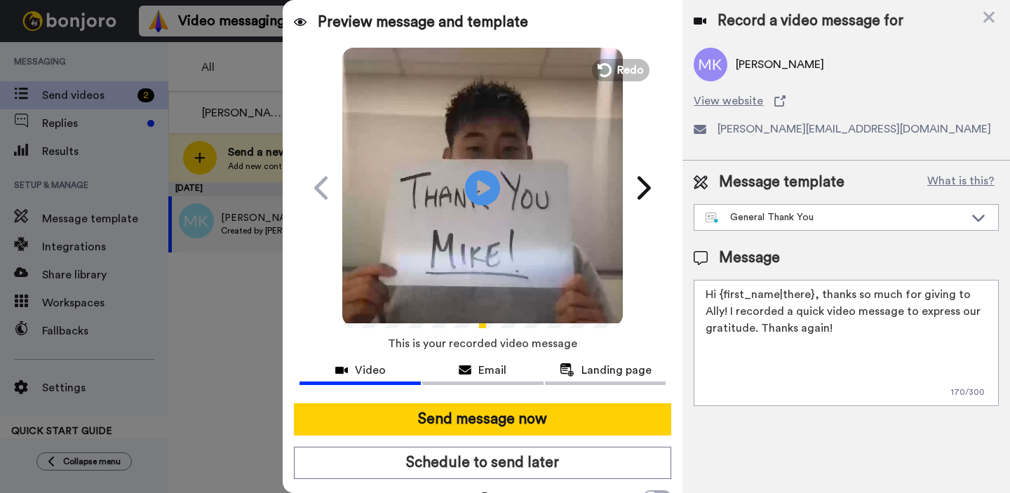
click at [549, 187] on video at bounding box center [482, 186] width 281 height 281
click at [564, 156] on video at bounding box center [482, 186] width 281 height 281
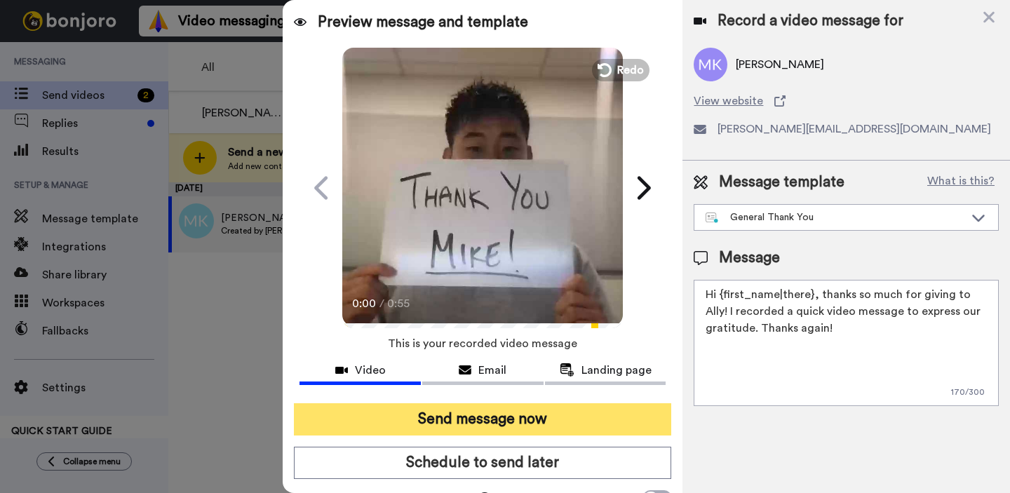
click at [476, 414] on button "Send message now" at bounding box center [482, 419] width 377 height 32
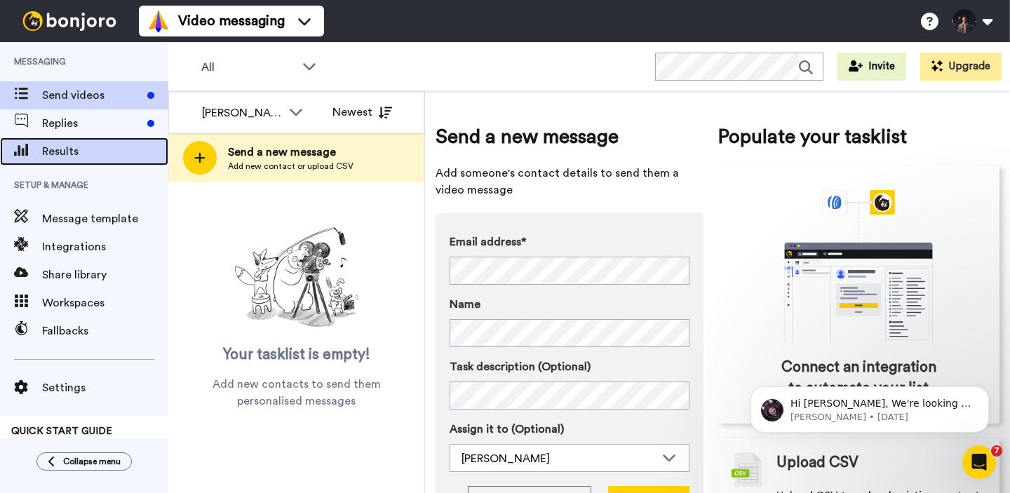
click at [133, 159] on span "Results" at bounding box center [105, 151] width 126 height 17
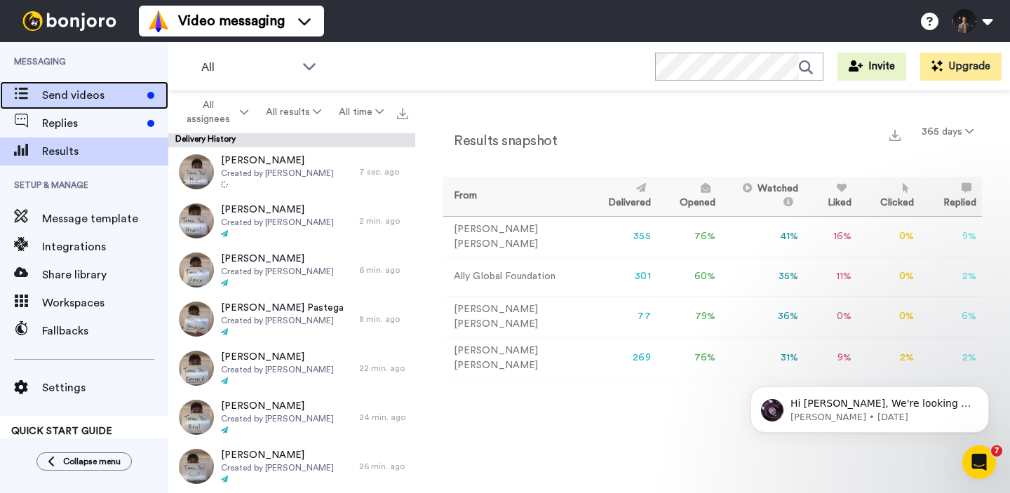
click at [111, 88] on span "Send videos" at bounding box center [92, 95] width 100 height 17
